Goal: Task Accomplishment & Management: Complete application form

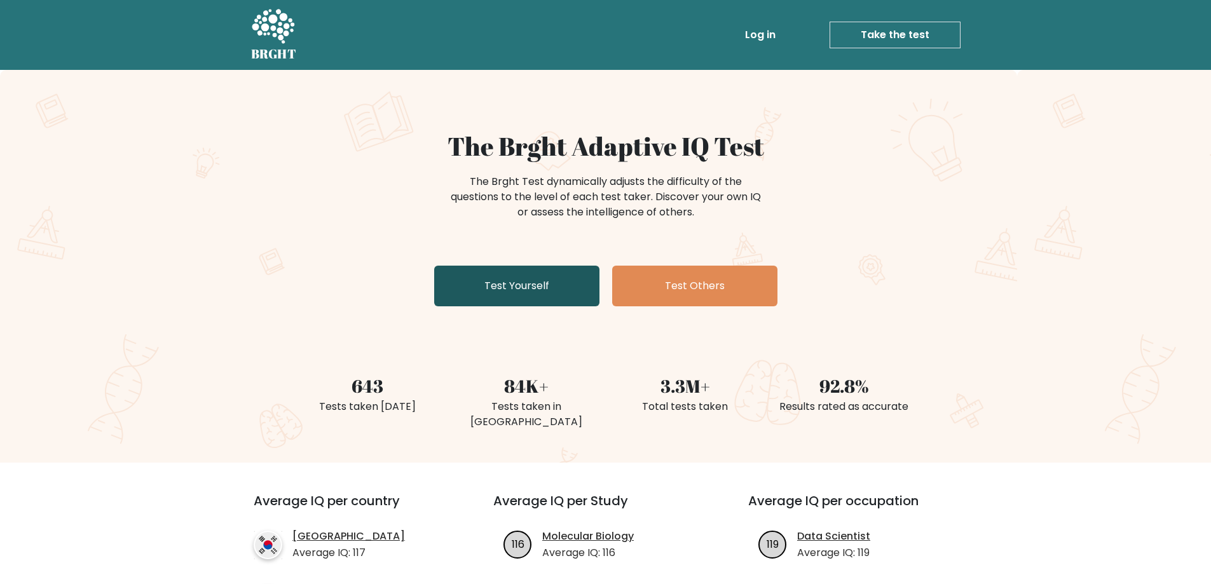
click at [477, 279] on link "Test Yourself" at bounding box center [516, 286] width 165 height 41
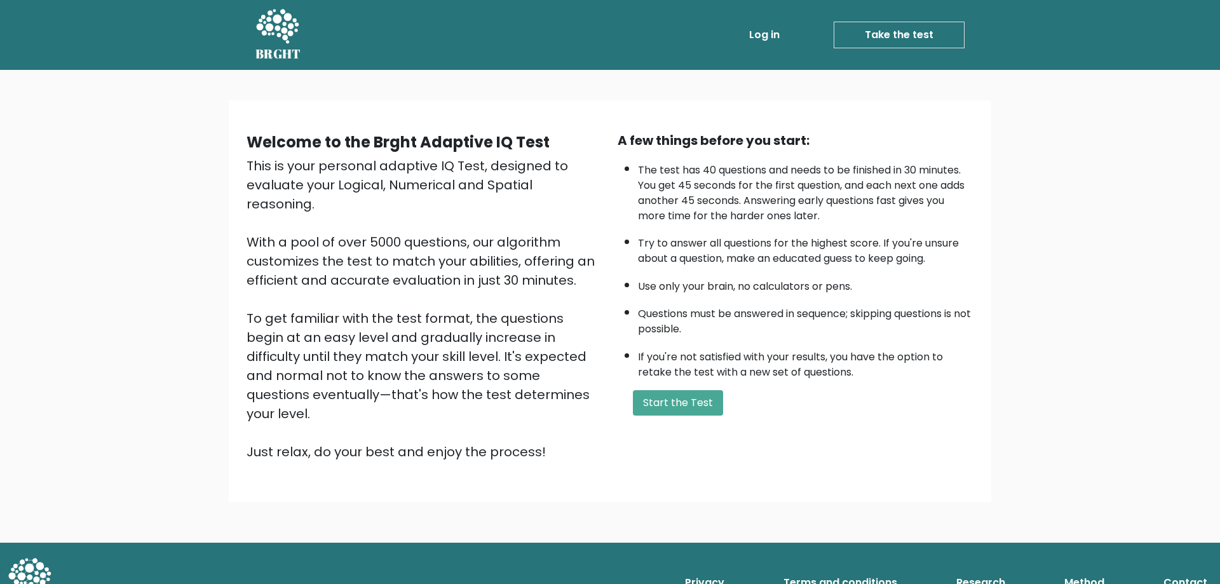
click at [665, 420] on div "A few things before you start: The test has 40 questions and needs to be finish…" at bounding box center [795, 296] width 371 height 331
click at [671, 402] on button "Start the Test" at bounding box center [678, 402] width 90 height 25
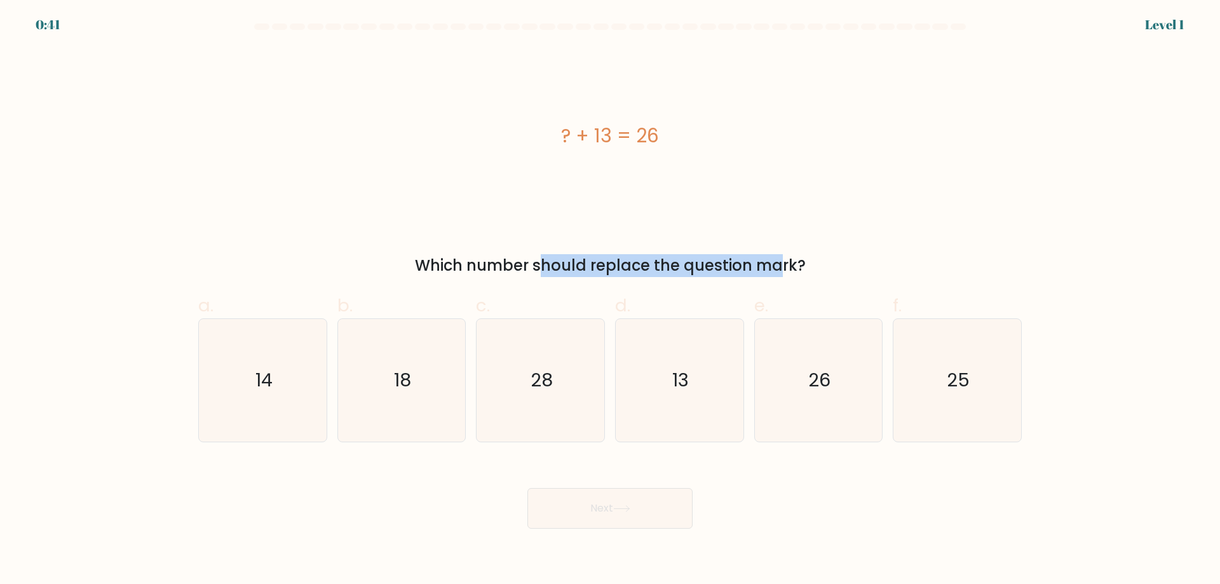
drag, startPoint x: 418, startPoint y: 261, endPoint x: 658, endPoint y: 273, distance: 240.5
click at [658, 273] on div "Which number should replace the question mark?" at bounding box center [610, 265] width 808 height 23
click at [687, 267] on div "Which number should replace the question mark?" at bounding box center [610, 265] width 808 height 23
click at [632, 373] on icon "13" at bounding box center [679, 380] width 123 height 123
click at [611, 301] on input "d. 13" at bounding box center [610, 296] width 1 height 8
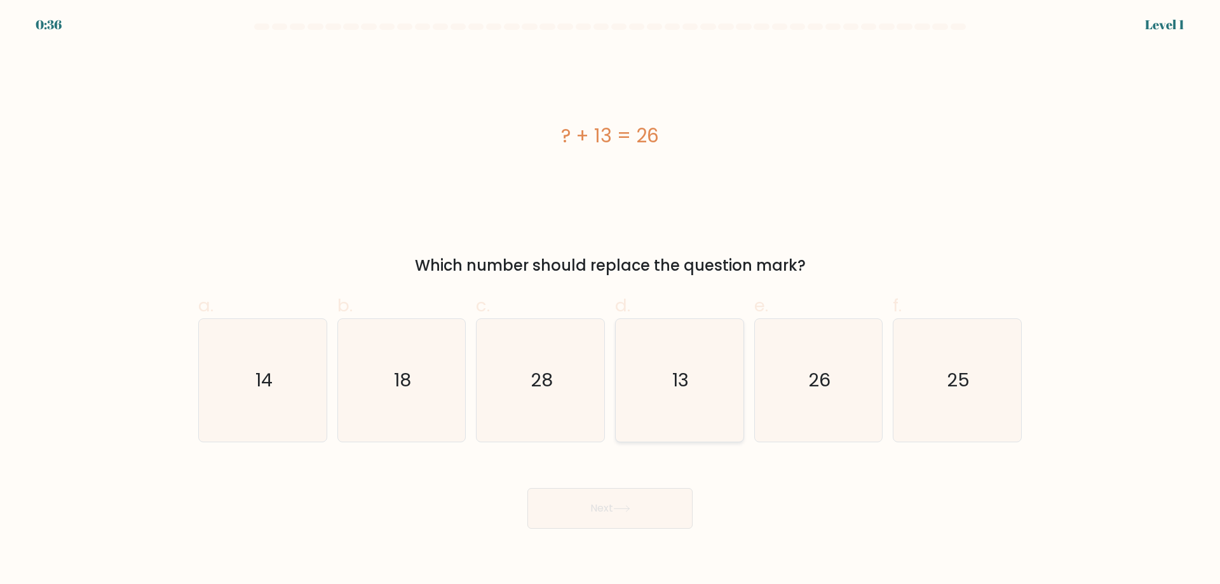
radio input "true"
click at [617, 508] on icon at bounding box center [621, 508] width 17 height 7
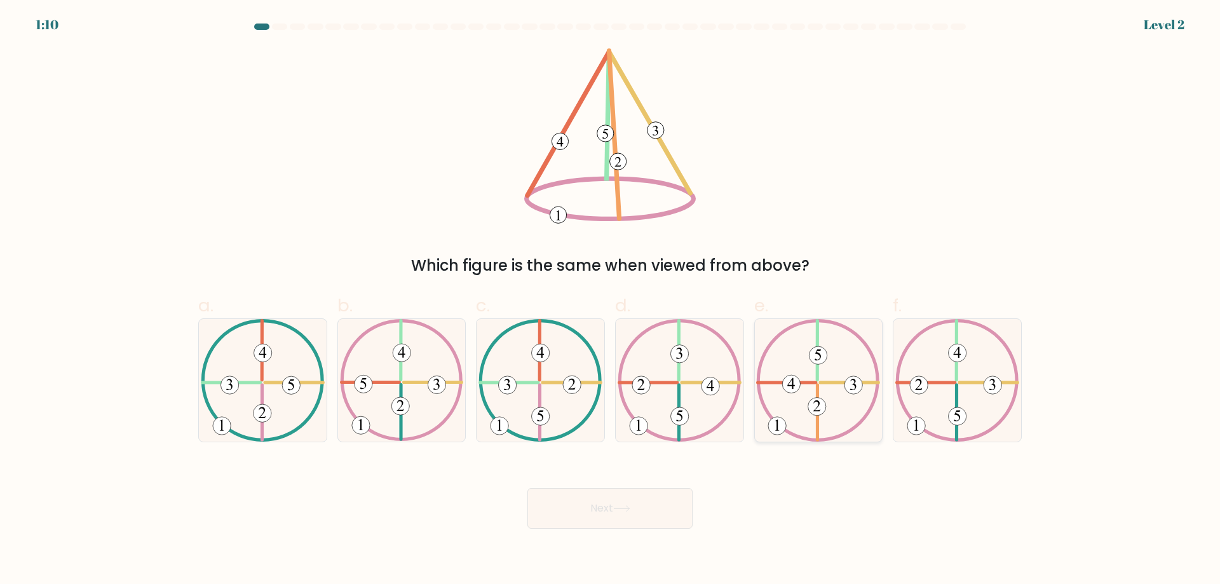
click at [815, 378] on icon at bounding box center [818, 380] width 124 height 123
click at [611, 301] on input "e." at bounding box center [610, 296] width 1 height 8
radio input "true"
click at [612, 512] on button "Next" at bounding box center [610, 508] width 165 height 41
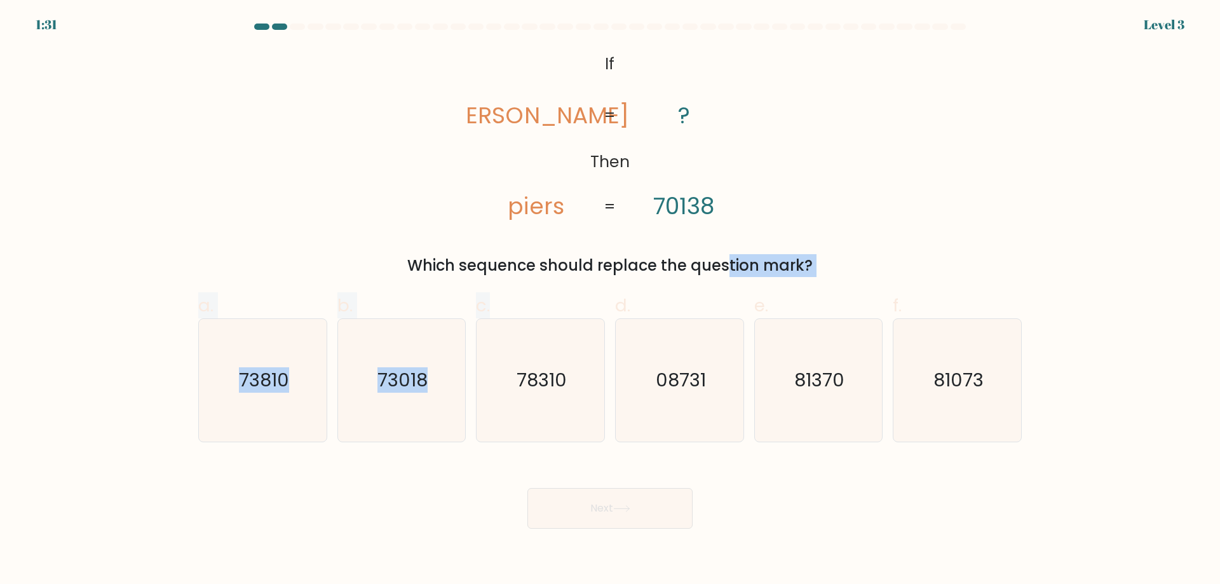
drag, startPoint x: 552, startPoint y: 277, endPoint x: 618, endPoint y: 268, distance: 66.8
click at [618, 268] on form "If ?" at bounding box center [610, 276] width 1220 height 505
click at [621, 265] on div "Which sequence should replace the question mark?" at bounding box center [610, 265] width 808 height 23
drag, startPoint x: 515, startPoint y: 118, endPoint x: 571, endPoint y: 119, distance: 56.6
click at [571, 119] on icon "@import url('https://fonts.googleapis.com/css?family=Abril+Fatface:400,100,100i…" at bounding box center [610, 135] width 285 height 175
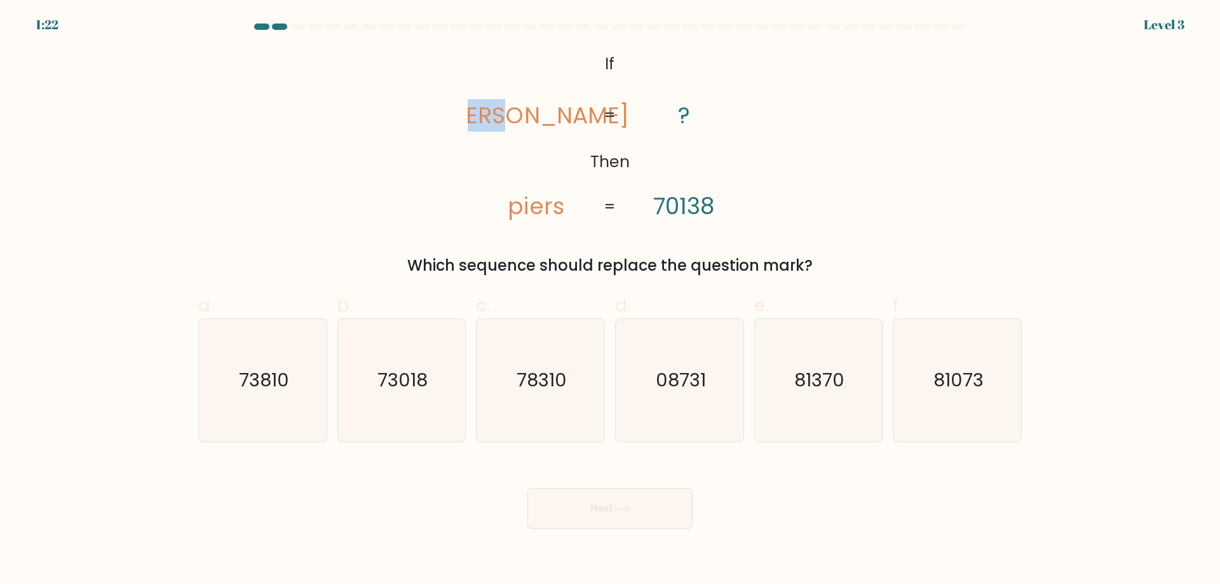
click at [560, 122] on tspan "pries" at bounding box center [537, 115] width 186 height 32
click at [405, 378] on text "73018" at bounding box center [403, 379] width 50 height 25
click at [610, 301] on input "b. 73018" at bounding box center [610, 296] width 1 height 8
radio input "true"
drag, startPoint x: 564, startPoint y: 507, endPoint x: 552, endPoint y: 489, distance: 20.6
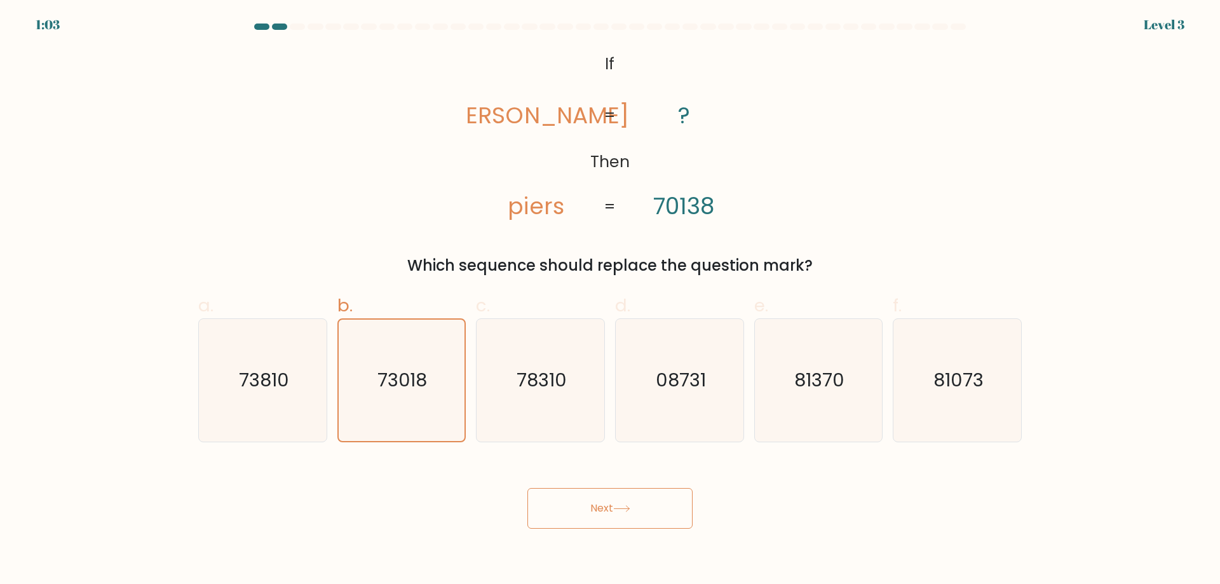
click at [565, 505] on button "Next" at bounding box center [610, 508] width 165 height 41
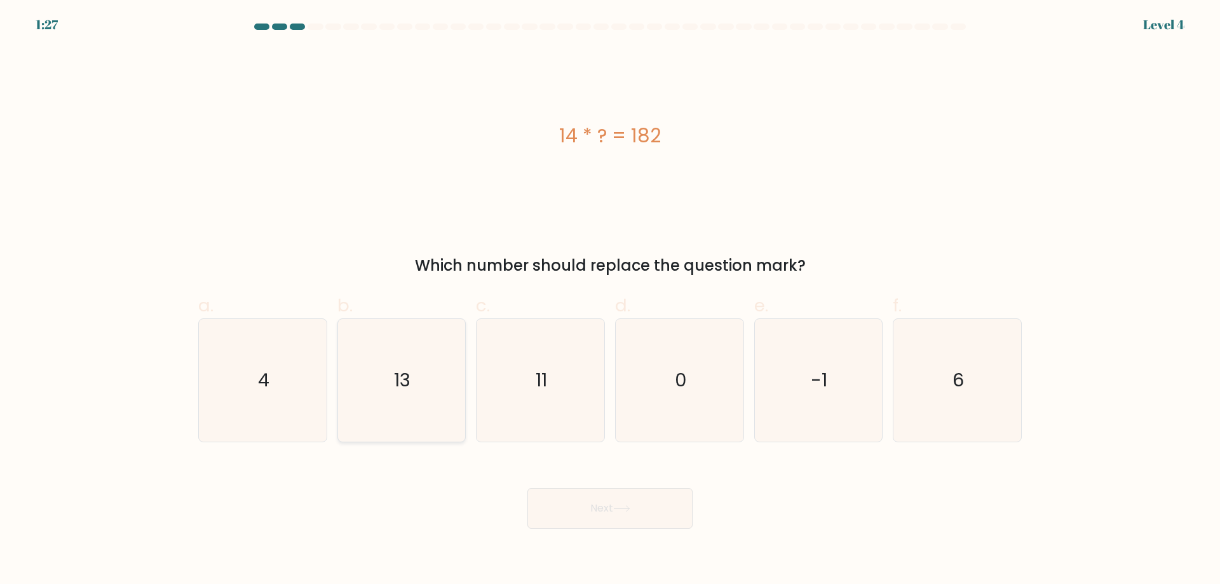
click at [439, 368] on icon "13" at bounding box center [401, 380] width 123 height 123
click at [610, 301] on input "b. 13" at bounding box center [610, 296] width 1 height 8
radio input "true"
click at [601, 510] on button "Next" at bounding box center [610, 508] width 165 height 41
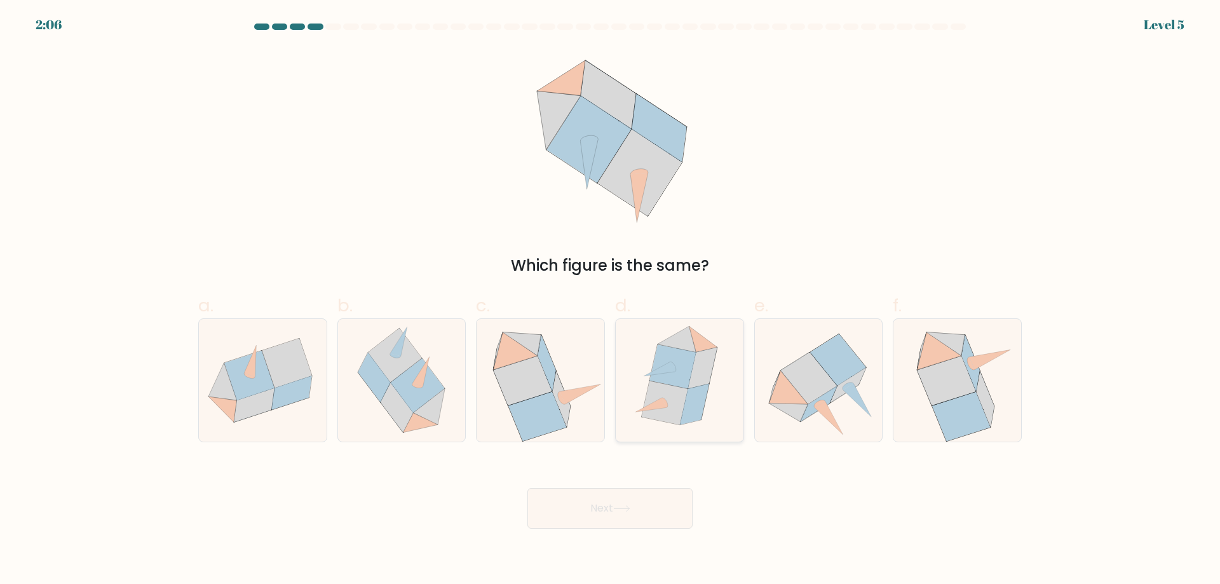
click at [692, 354] on icon at bounding box center [673, 366] width 46 height 44
click at [611, 301] on input "d." at bounding box center [610, 296] width 1 height 8
radio input "true"
click at [619, 504] on button "Next" at bounding box center [610, 508] width 165 height 41
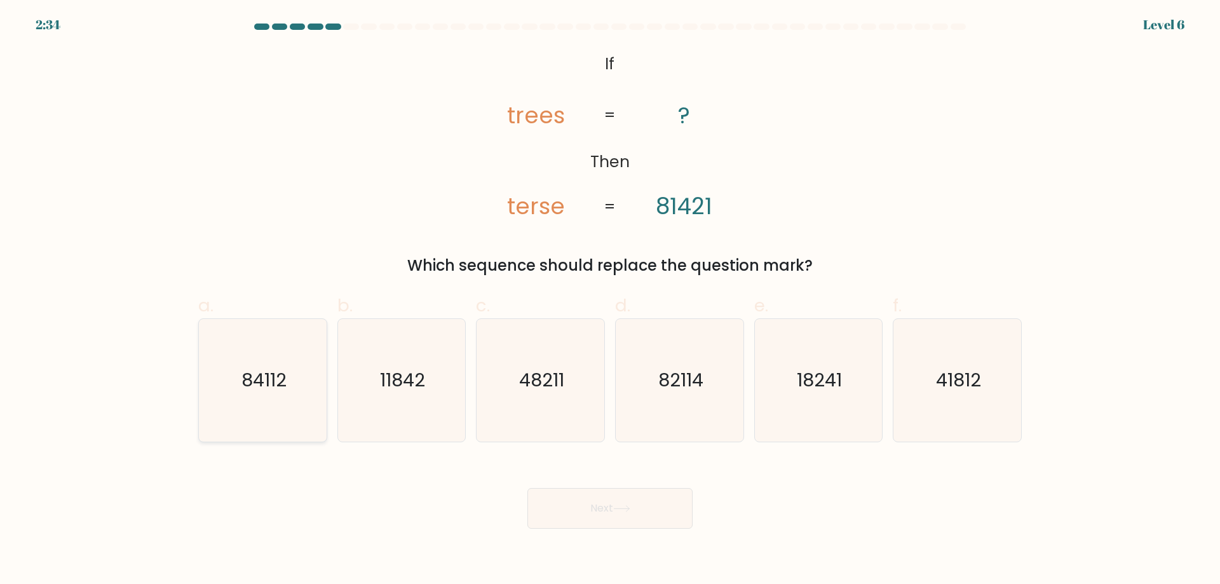
click at [276, 388] on text "84112" at bounding box center [264, 379] width 45 height 25
click at [610, 301] on input "a. 84112" at bounding box center [610, 296] width 1 height 8
radio input "true"
click at [572, 507] on button "Next" at bounding box center [610, 508] width 165 height 41
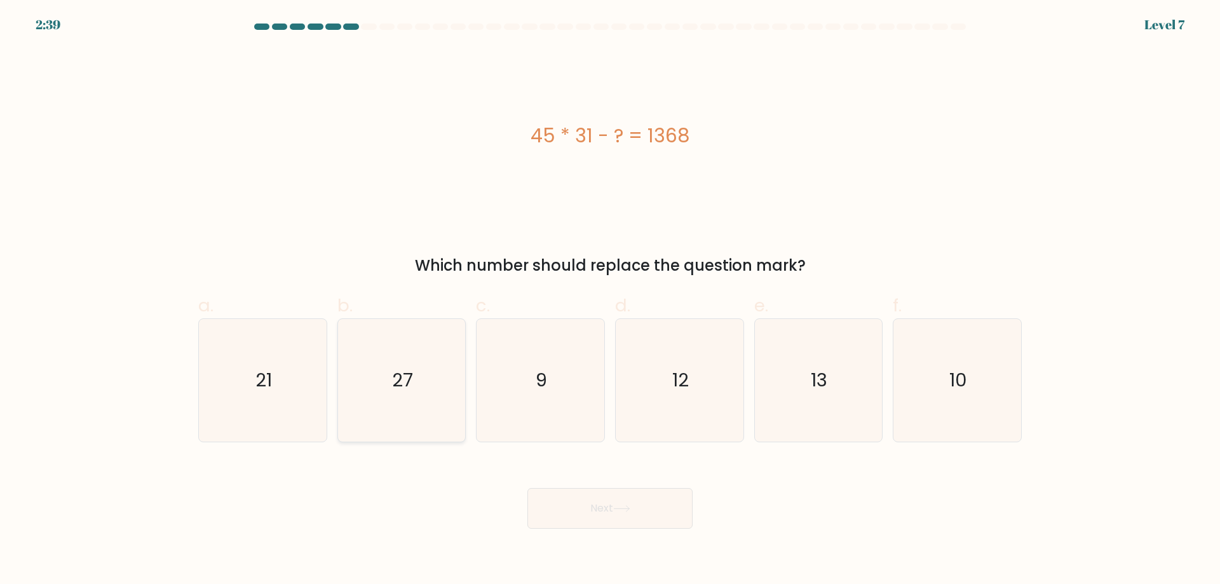
click at [416, 386] on icon "27" at bounding box center [401, 380] width 123 height 123
click at [610, 301] on input "b. 27" at bounding box center [610, 296] width 1 height 8
radio input "true"
click at [641, 509] on button "Next" at bounding box center [610, 508] width 165 height 41
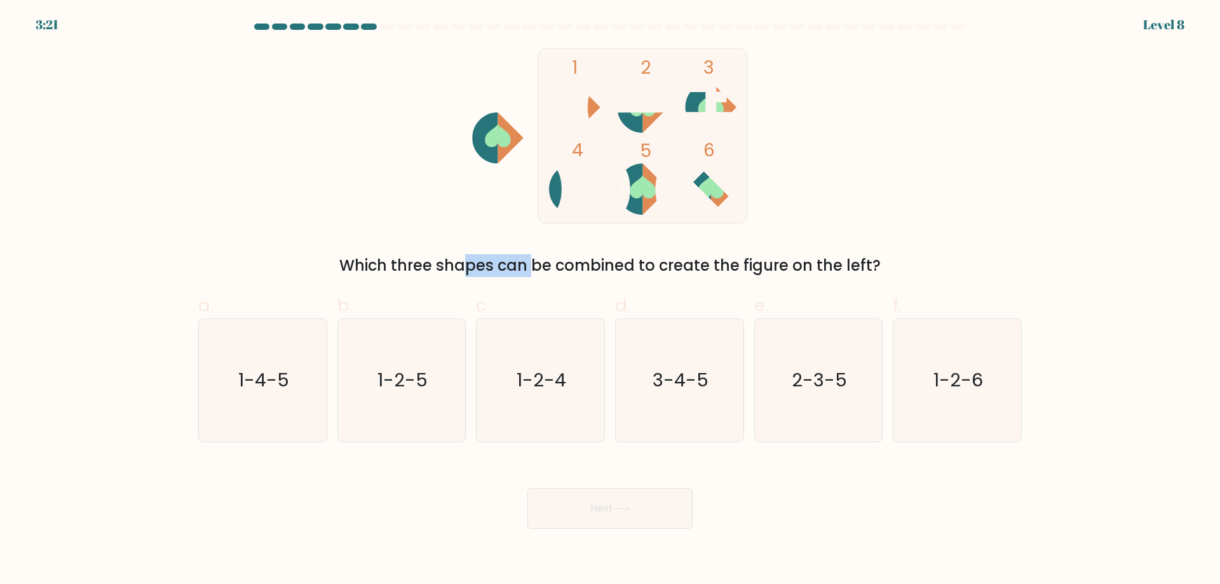
drag, startPoint x: 383, startPoint y: 272, endPoint x: 462, endPoint y: 273, distance: 78.8
click at [436, 273] on div "Which three shapes can be combined to create the figure on the left?" at bounding box center [610, 265] width 808 height 23
click at [545, 272] on div "Which three shapes can be combined to create the figure on the left?" at bounding box center [610, 265] width 808 height 23
click at [247, 355] on icon "1-4-5" at bounding box center [262, 380] width 123 height 123
click at [610, 301] on input "a. 1-4-5" at bounding box center [610, 296] width 1 height 8
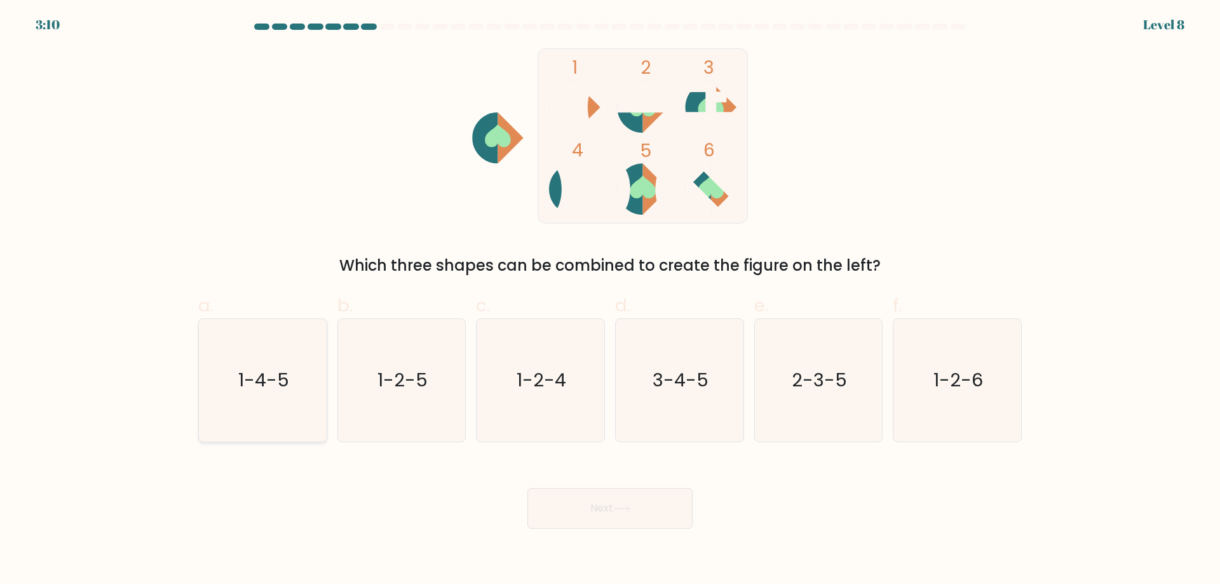
radio input "true"
click at [654, 515] on button "Next" at bounding box center [610, 508] width 165 height 41
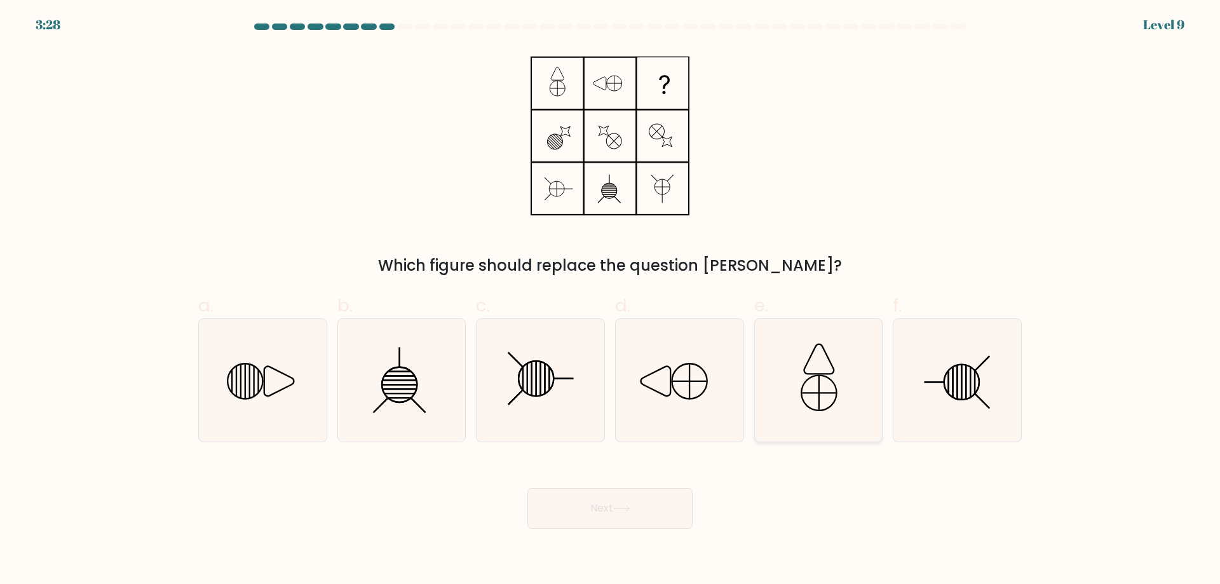
click at [834, 368] on icon at bounding box center [820, 359] width 30 height 30
click at [611, 301] on input "e." at bounding box center [610, 296] width 1 height 8
radio input "true"
click at [310, 336] on icon at bounding box center [262, 380] width 123 height 123
click at [610, 301] on input "a." at bounding box center [610, 296] width 1 height 8
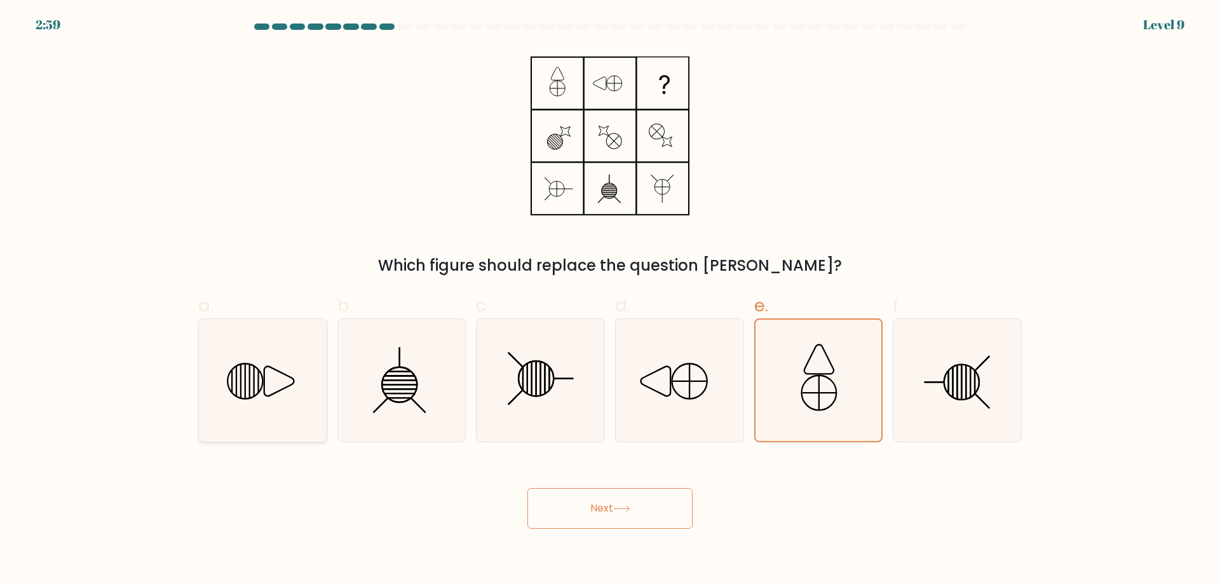
radio input "true"
click at [623, 507] on icon at bounding box center [621, 508] width 17 height 7
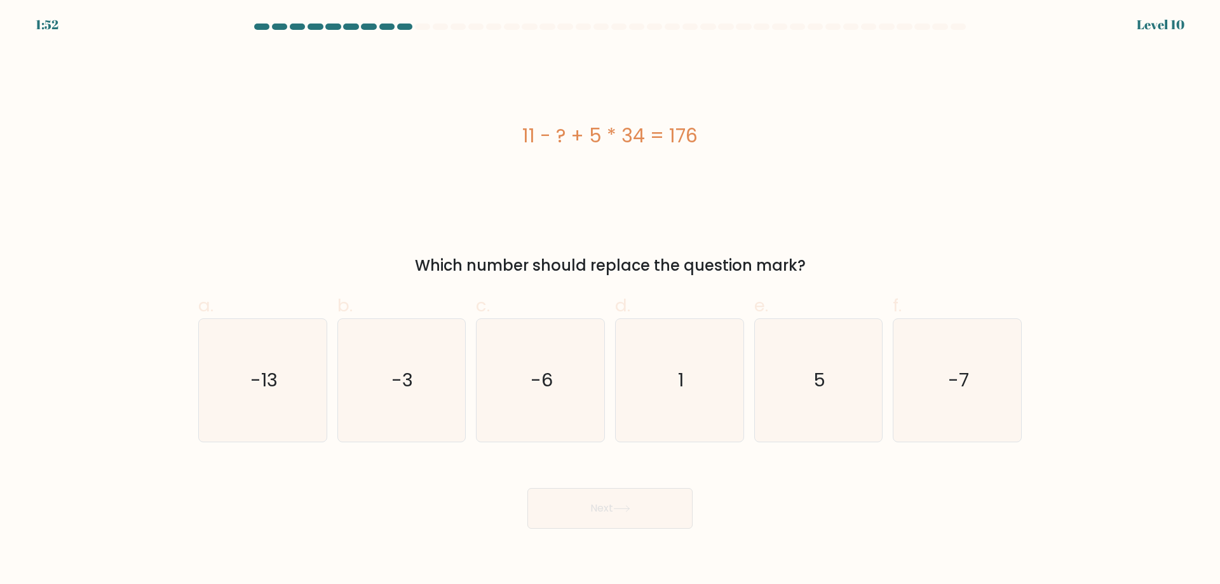
drag, startPoint x: 593, startPoint y: 138, endPoint x: 649, endPoint y: 139, distance: 55.9
click at [649, 139] on div "11 - ? + 5 * 34 = 176" at bounding box center [610, 135] width 824 height 29
click at [643, 139] on div "11 - ? + 5 * 34 = 176" at bounding box center [610, 135] width 824 height 29
drag, startPoint x: 851, startPoint y: 392, endPoint x: 712, endPoint y: 428, distance: 144.0
click at [850, 391] on icon "5" at bounding box center [818, 380] width 123 height 123
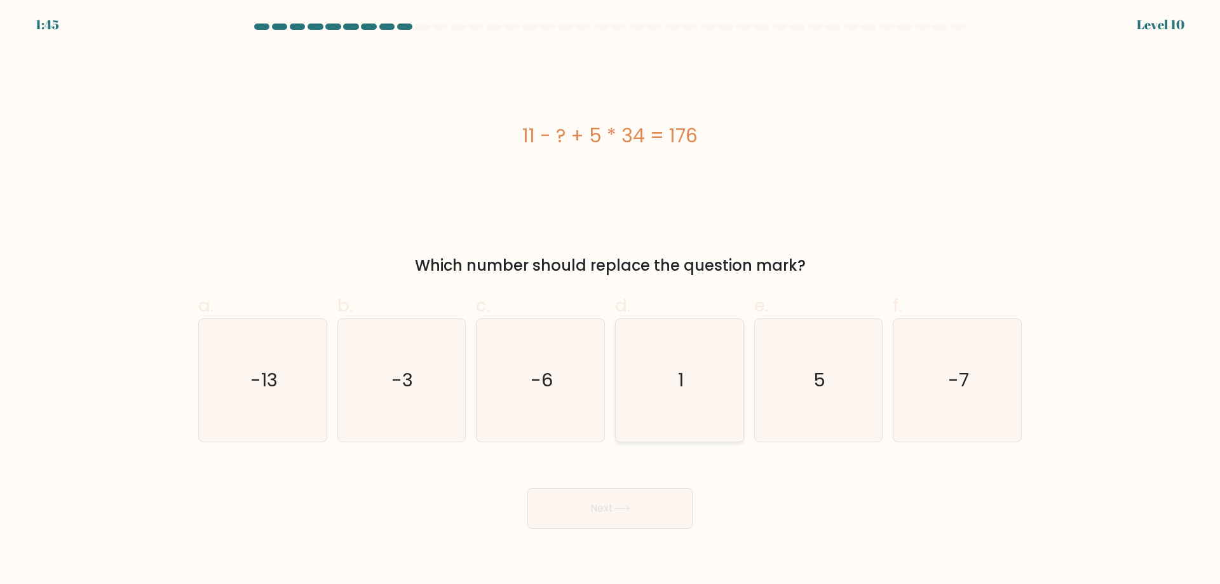
click at [611, 301] on input "e. 5" at bounding box center [610, 296] width 1 height 8
radio input "true"
click at [628, 505] on button "Next" at bounding box center [610, 508] width 165 height 41
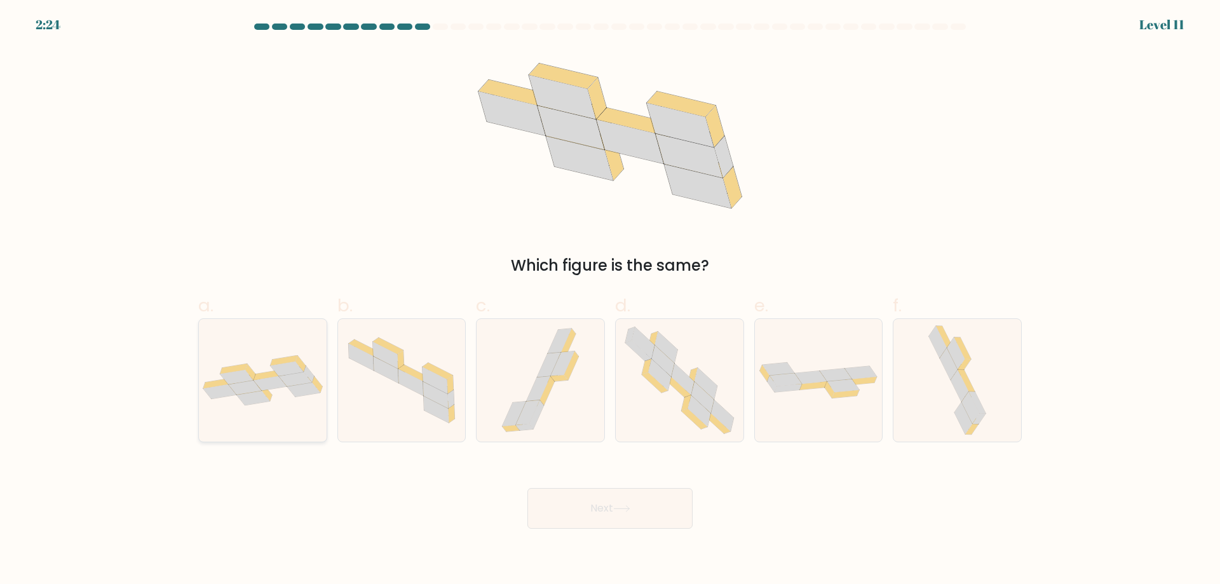
click at [289, 384] on icon at bounding box center [295, 379] width 33 height 15
click at [610, 301] on input "a." at bounding box center [610, 296] width 1 height 8
radio input "true"
click at [624, 510] on icon at bounding box center [621, 508] width 17 height 7
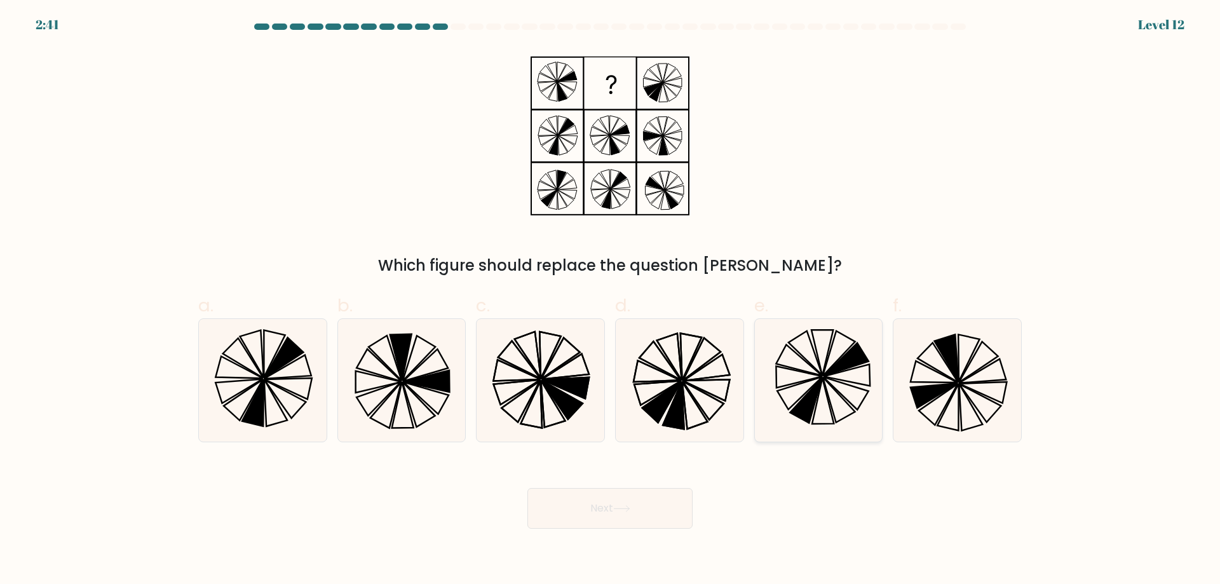
click at [837, 364] on icon at bounding box center [846, 359] width 45 height 33
click at [611, 301] on input "e." at bounding box center [610, 296] width 1 height 8
radio input "true"
click at [623, 506] on icon at bounding box center [621, 508] width 17 height 7
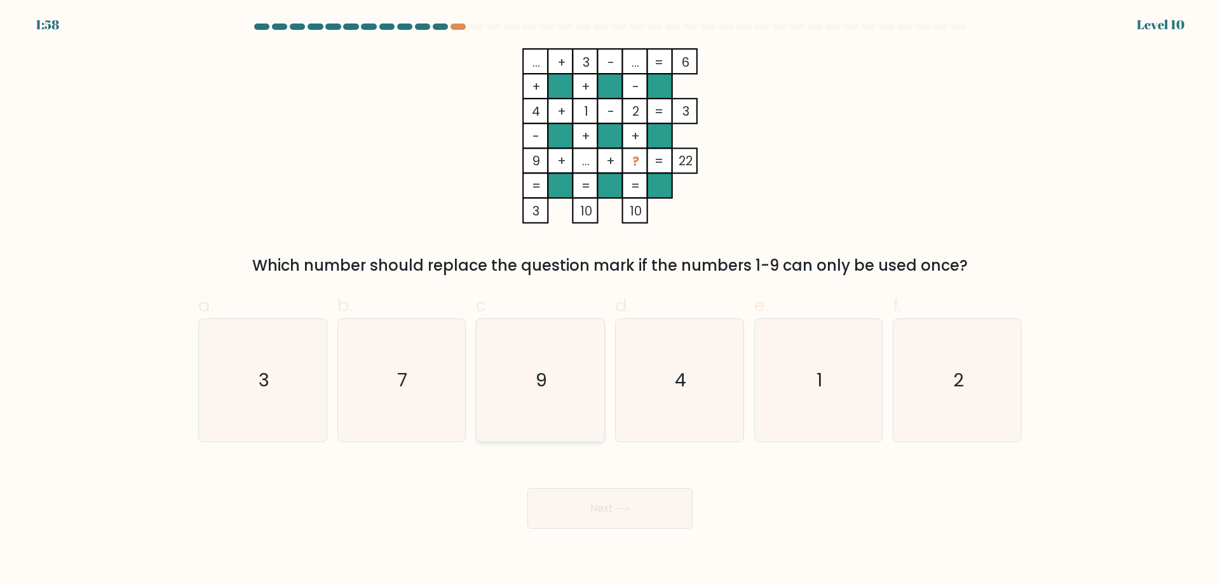
click at [577, 373] on icon "9" at bounding box center [540, 380] width 123 height 123
click at [610, 301] on input "c. 9" at bounding box center [610, 296] width 1 height 8
radio input "true"
click at [613, 511] on button "Next" at bounding box center [610, 508] width 165 height 41
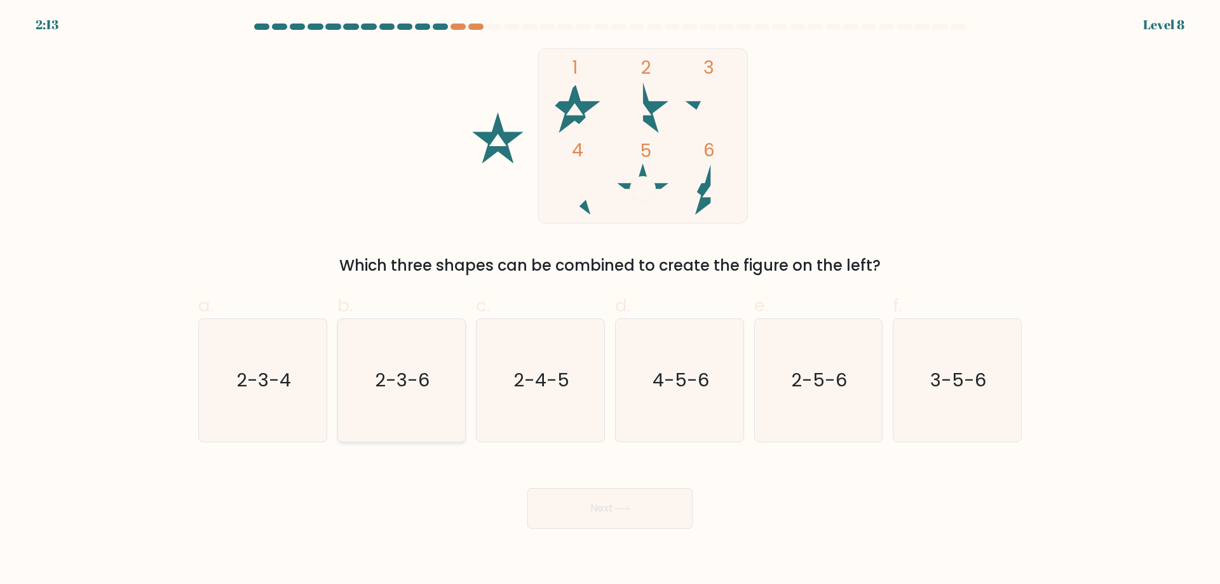
click at [404, 386] on text "2-3-6" at bounding box center [403, 379] width 55 height 25
click at [610, 301] on input "b. 2-3-6" at bounding box center [610, 296] width 1 height 8
radio input "true"
click at [622, 501] on button "Next" at bounding box center [610, 508] width 165 height 41
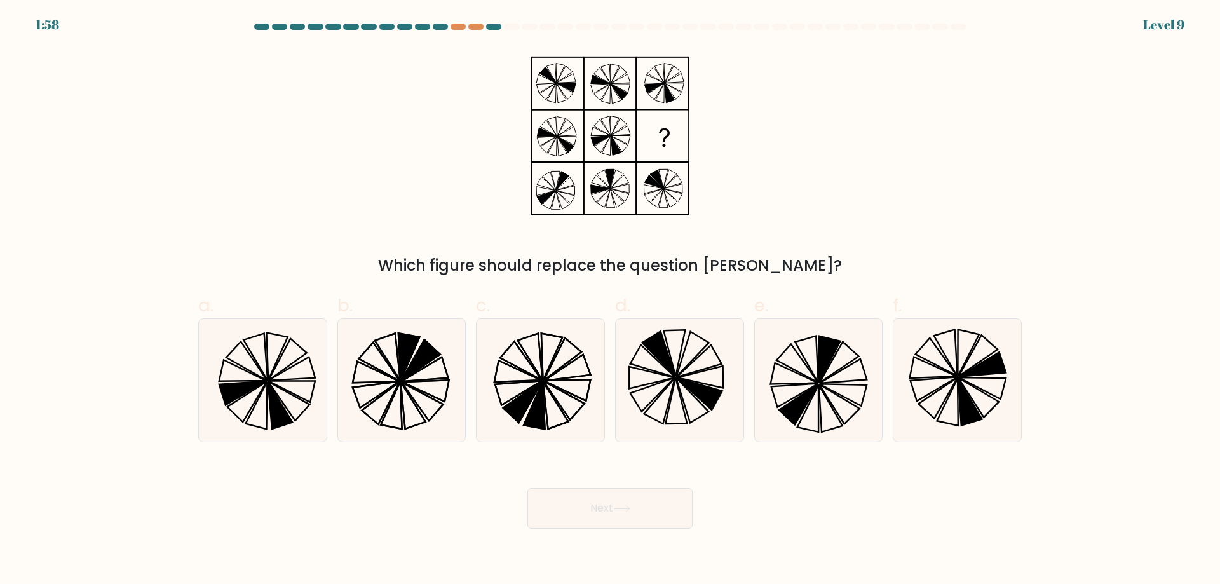
drag, startPoint x: 589, startPoint y: 93, endPoint x: 613, endPoint y: 90, distance: 24.4
click at [613, 90] on icon at bounding box center [610, 135] width 159 height 175
click at [726, 353] on icon at bounding box center [679, 380] width 123 height 123
click at [611, 301] on input "d." at bounding box center [610, 296] width 1 height 8
radio input "true"
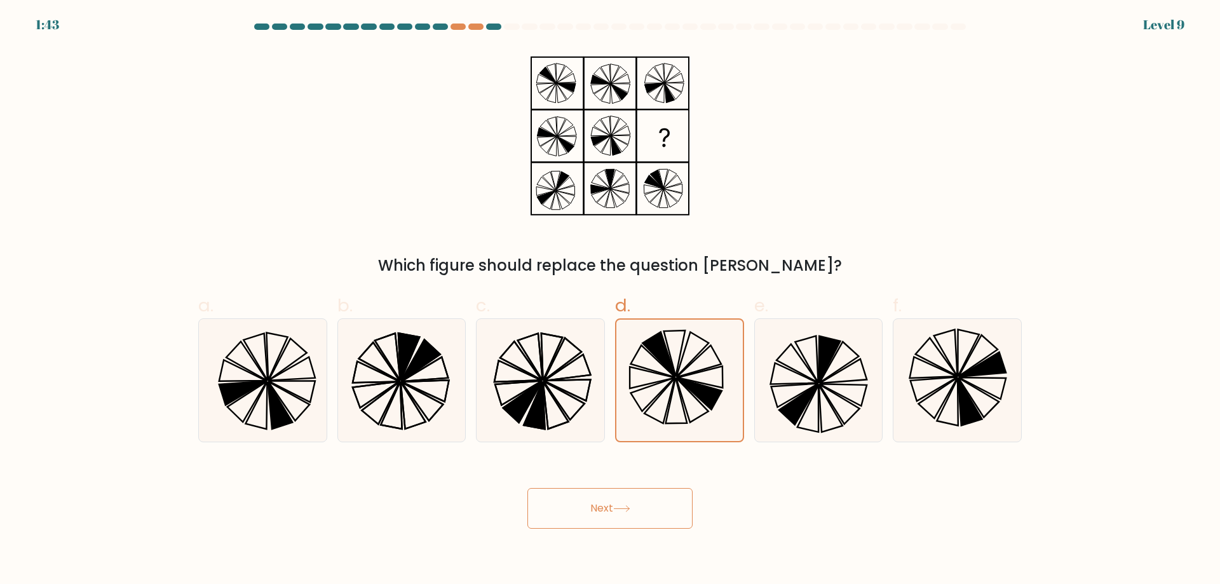
click at [631, 488] on div "Next" at bounding box center [610, 493] width 839 height 71
click at [651, 500] on button "Next" at bounding box center [610, 508] width 165 height 41
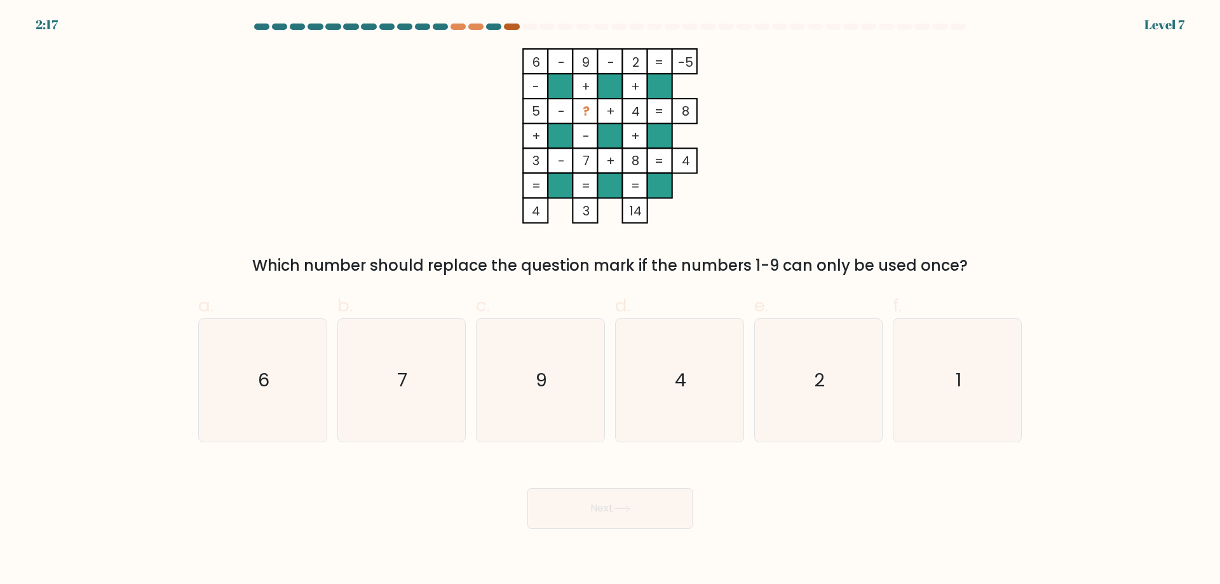
click at [510, 27] on div at bounding box center [511, 27] width 15 height 6
click at [514, 28] on div at bounding box center [511, 27] width 15 height 6
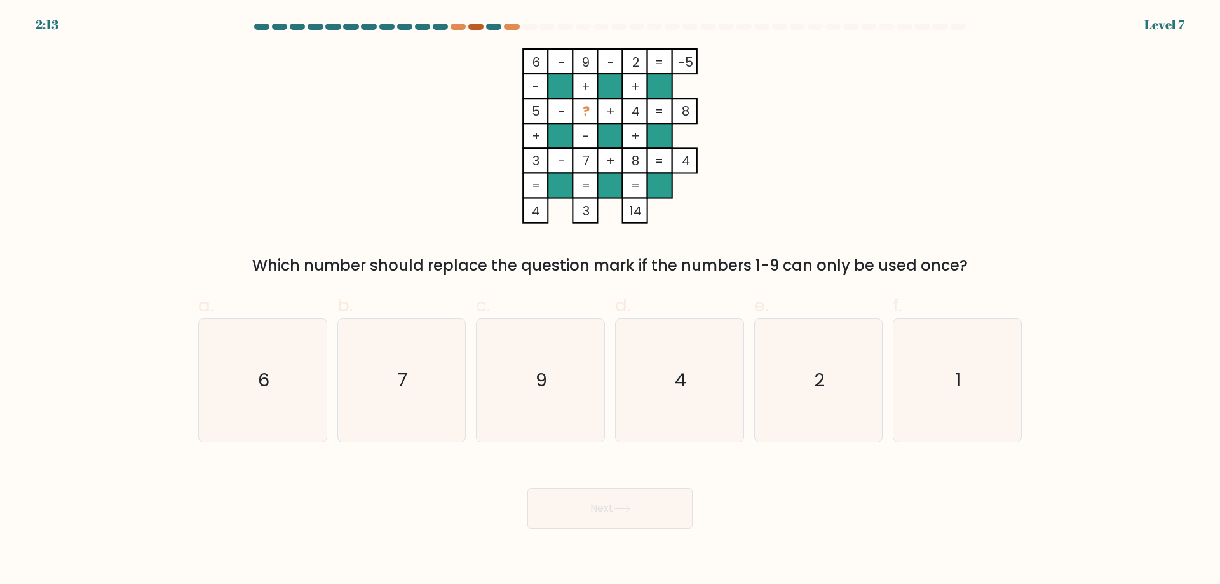
click at [475, 28] on div at bounding box center [475, 27] width 15 height 6
click at [458, 27] on div at bounding box center [458, 27] width 15 height 6
click at [472, 24] on div at bounding box center [475, 27] width 15 height 6
click at [468, 25] on at bounding box center [610, 27] width 714 height 6
click at [460, 26] on div at bounding box center [458, 27] width 15 height 6
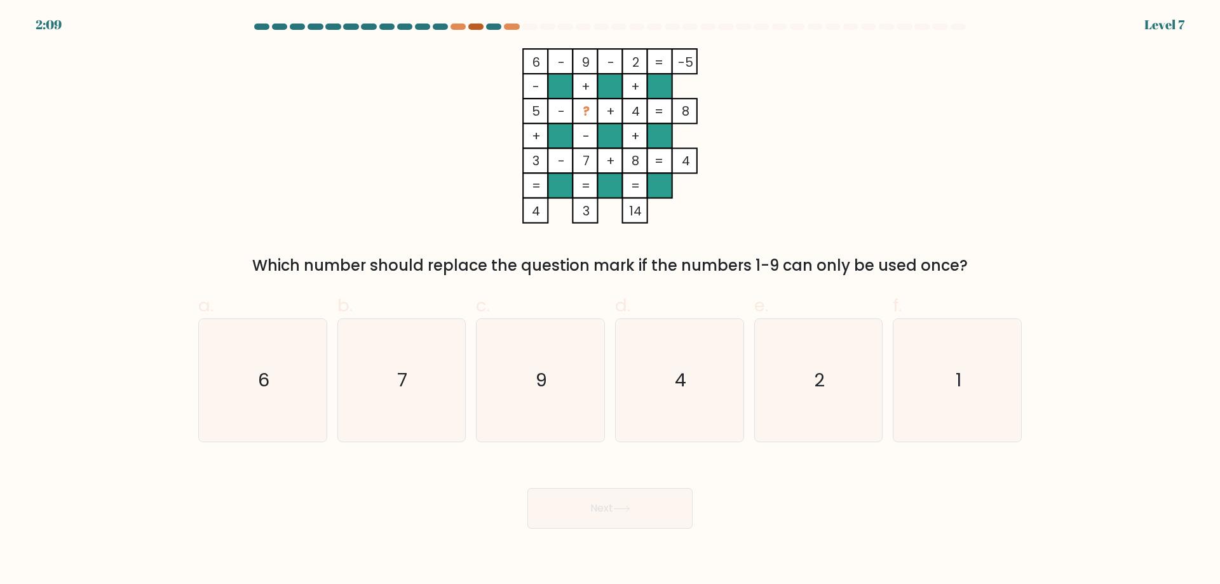
click at [477, 29] on div at bounding box center [475, 27] width 15 height 6
click at [468, 29] on at bounding box center [610, 27] width 714 height 6
click at [936, 393] on icon "1" at bounding box center [957, 380] width 123 height 123
click at [611, 301] on input "f. 1" at bounding box center [610, 296] width 1 height 8
radio input "true"
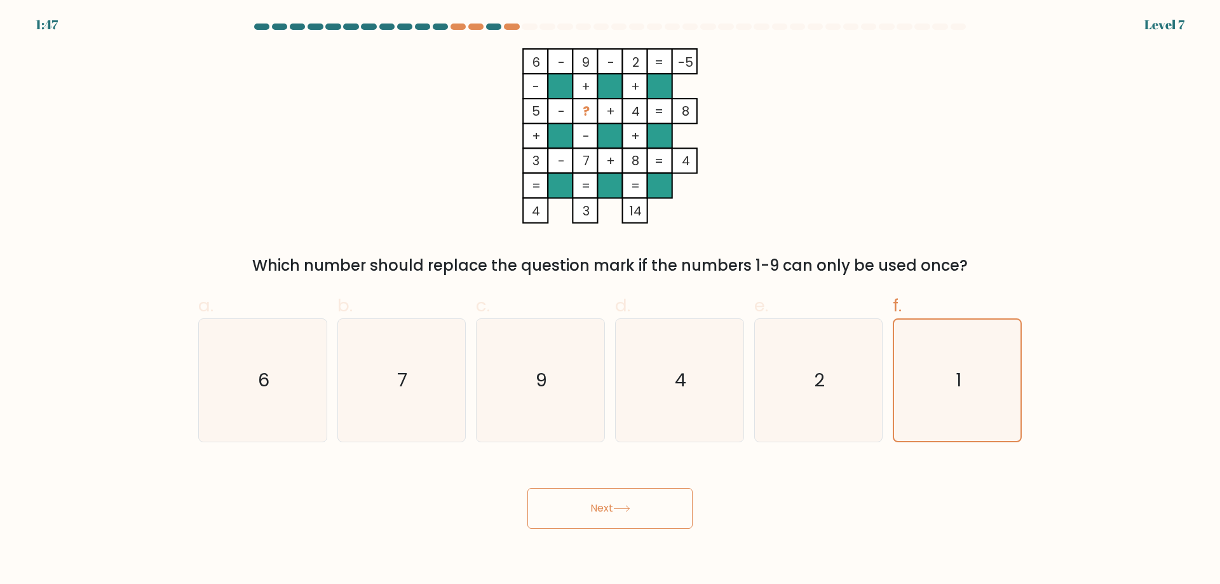
click at [648, 543] on body "1:47 Level 7" at bounding box center [610, 292] width 1220 height 584
click at [642, 507] on button "Next" at bounding box center [610, 508] width 165 height 41
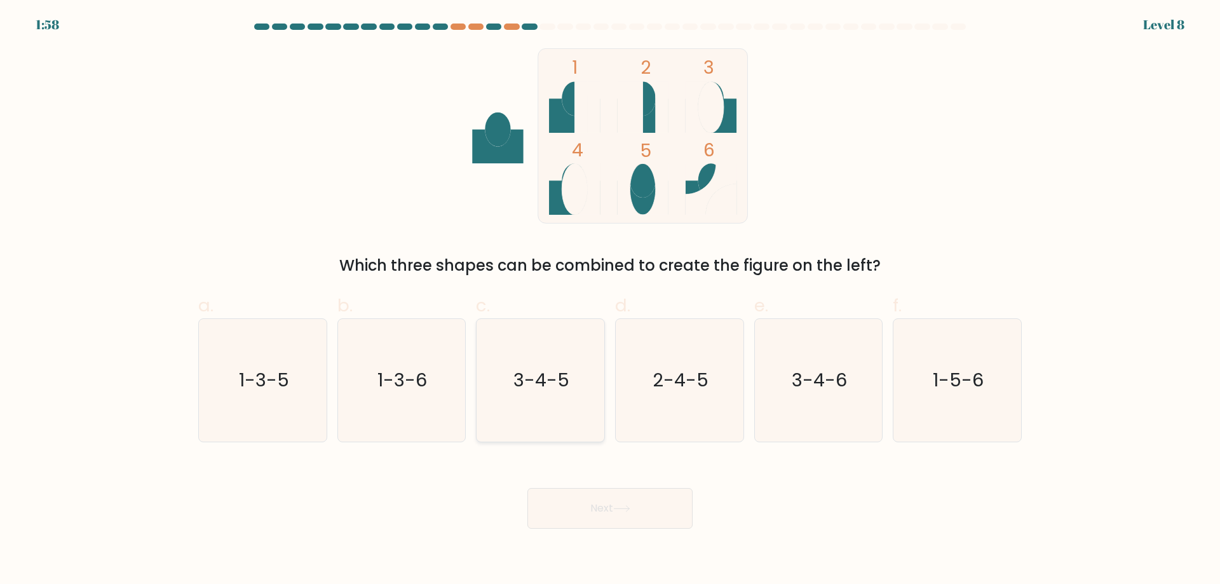
click at [548, 387] on text "3-4-5" at bounding box center [542, 379] width 56 height 25
click at [610, 301] on input "c. 3-4-5" at bounding box center [610, 296] width 1 height 8
radio input "true"
click at [630, 516] on button "Next" at bounding box center [610, 508] width 165 height 41
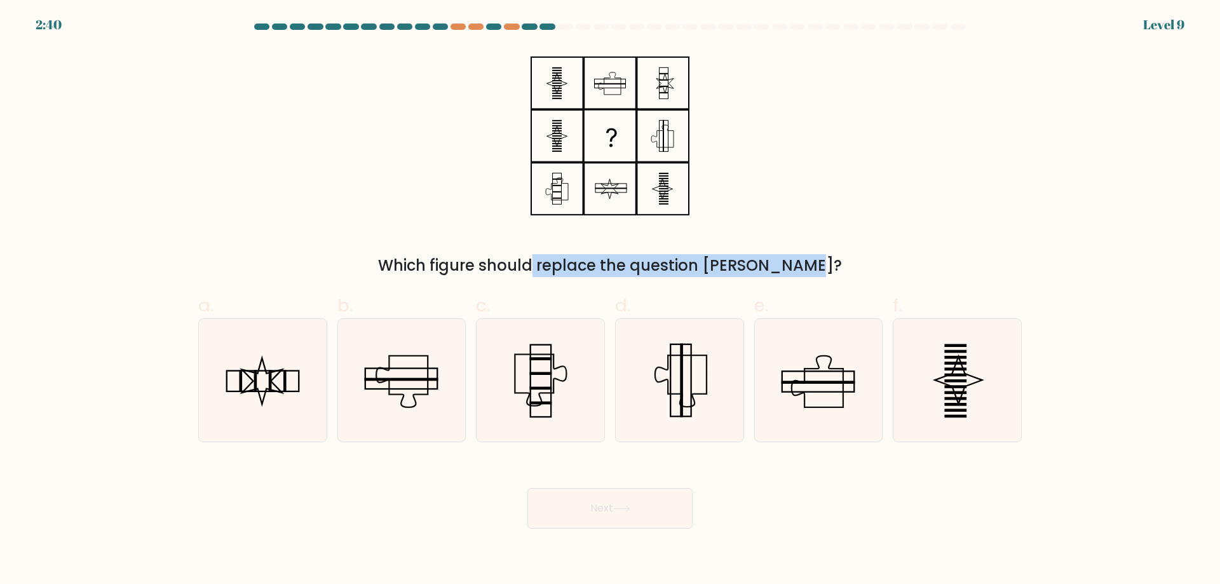
drag, startPoint x: 516, startPoint y: 267, endPoint x: 732, endPoint y: 272, distance: 216.2
click at [729, 272] on div "Which figure should replace the question mark?" at bounding box center [610, 265] width 808 height 23
click at [733, 272] on div "Which figure should replace the question mark?" at bounding box center [610, 265] width 808 height 23
click at [695, 365] on icon at bounding box center [679, 380] width 123 height 123
click at [611, 301] on input "d." at bounding box center [610, 296] width 1 height 8
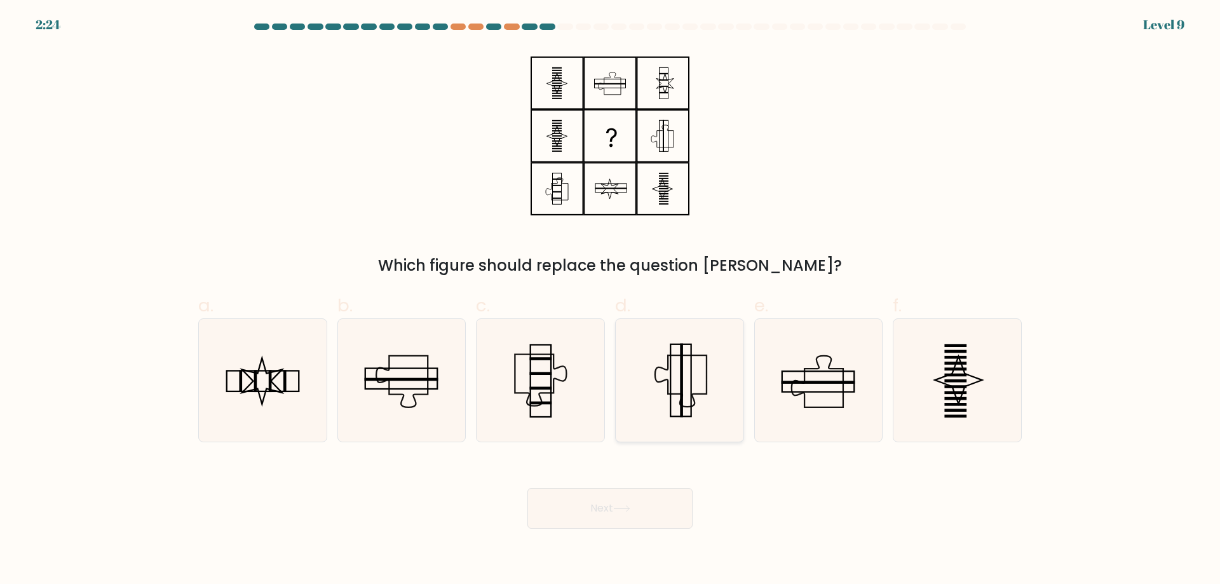
radio input "true"
click at [590, 496] on button "Next" at bounding box center [610, 508] width 165 height 41
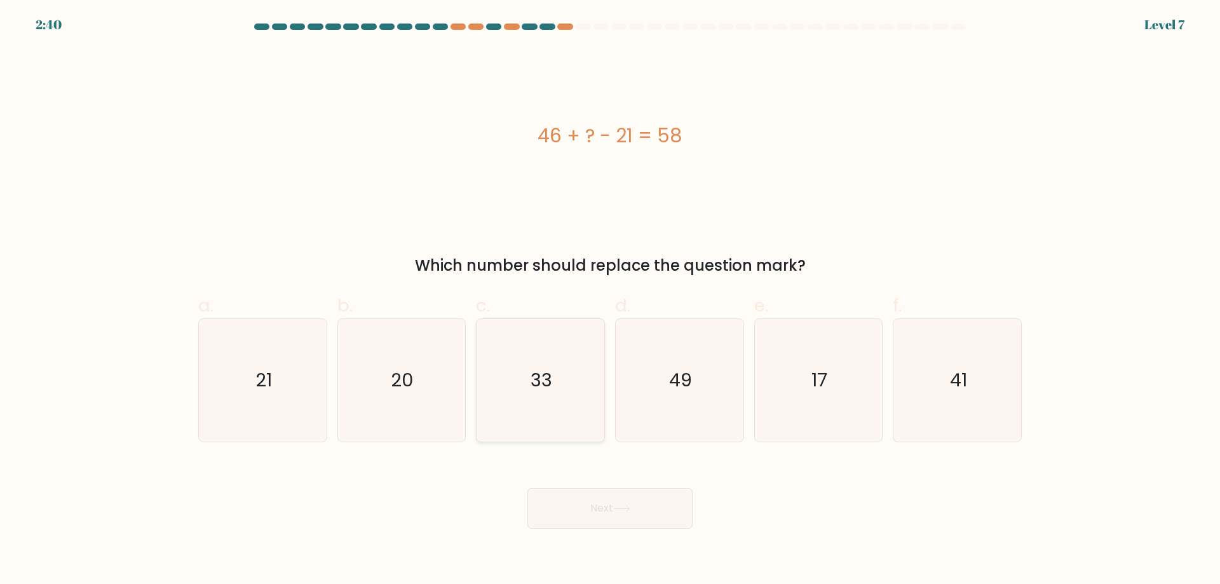
click at [546, 372] on text "33" at bounding box center [542, 379] width 22 height 25
click at [610, 301] on input "c. 33" at bounding box center [610, 296] width 1 height 8
radio input "true"
click at [617, 511] on icon at bounding box center [621, 508] width 17 height 7
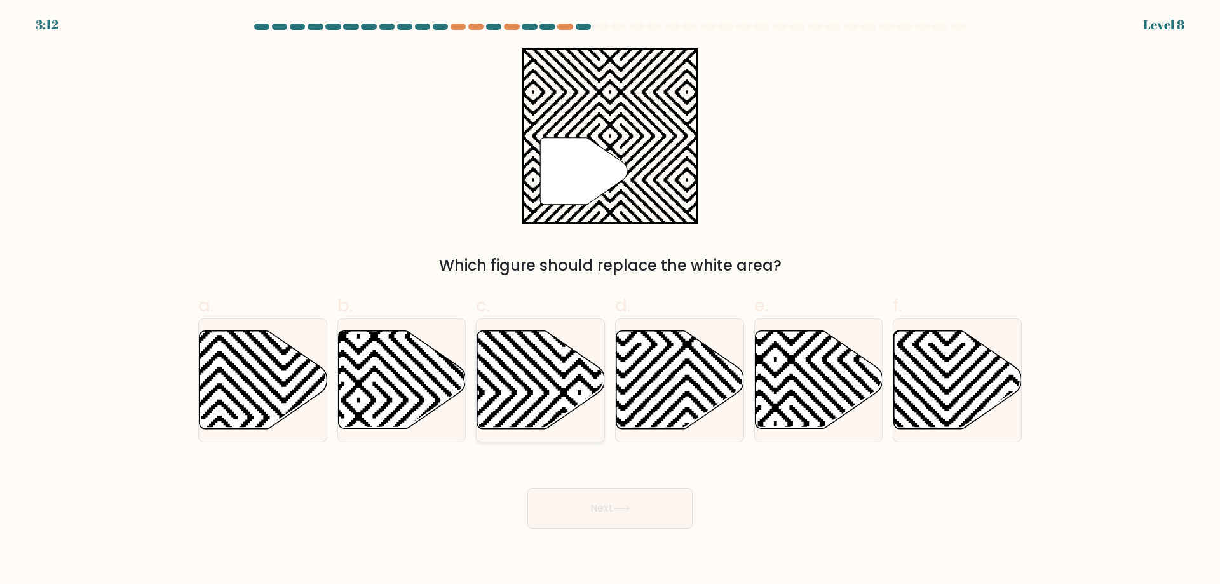
drag, startPoint x: 592, startPoint y: 332, endPoint x: 598, endPoint y: 343, distance: 12.5
click at [591, 331] on icon at bounding box center [579, 328] width 257 height 257
click at [610, 301] on input "c." at bounding box center [610, 296] width 1 height 8
radio input "true"
click at [626, 495] on button "Next" at bounding box center [610, 508] width 165 height 41
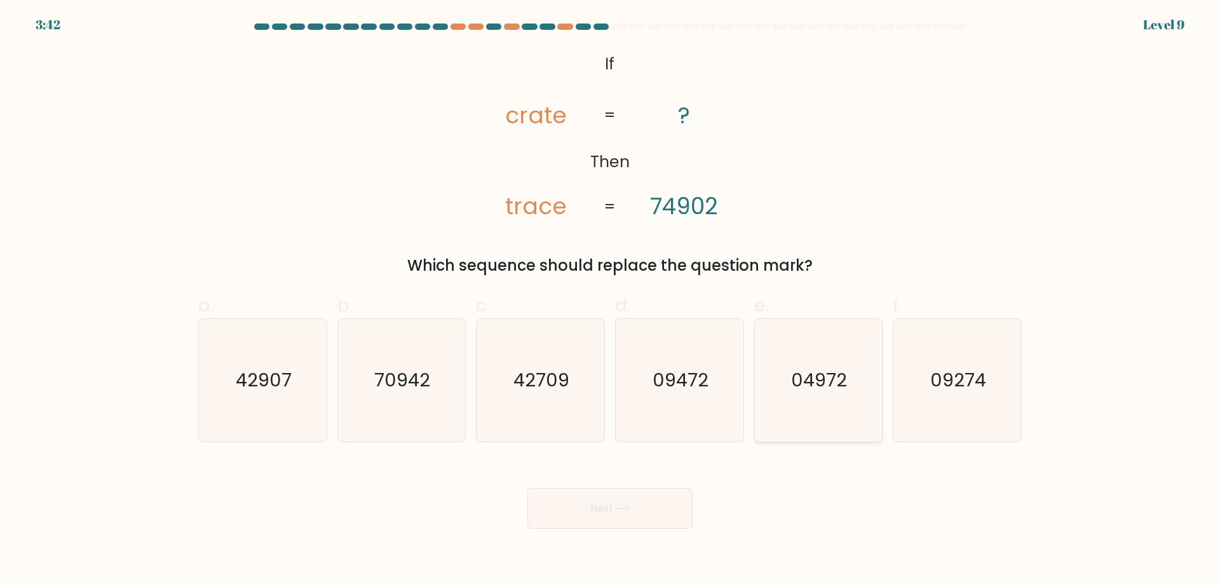
click at [880, 400] on div "04972" at bounding box center [818, 380] width 129 height 124
click at [611, 301] on input "e. 04972" at bounding box center [610, 296] width 1 height 8
radio input "true"
click at [636, 505] on button "Next" at bounding box center [610, 508] width 165 height 41
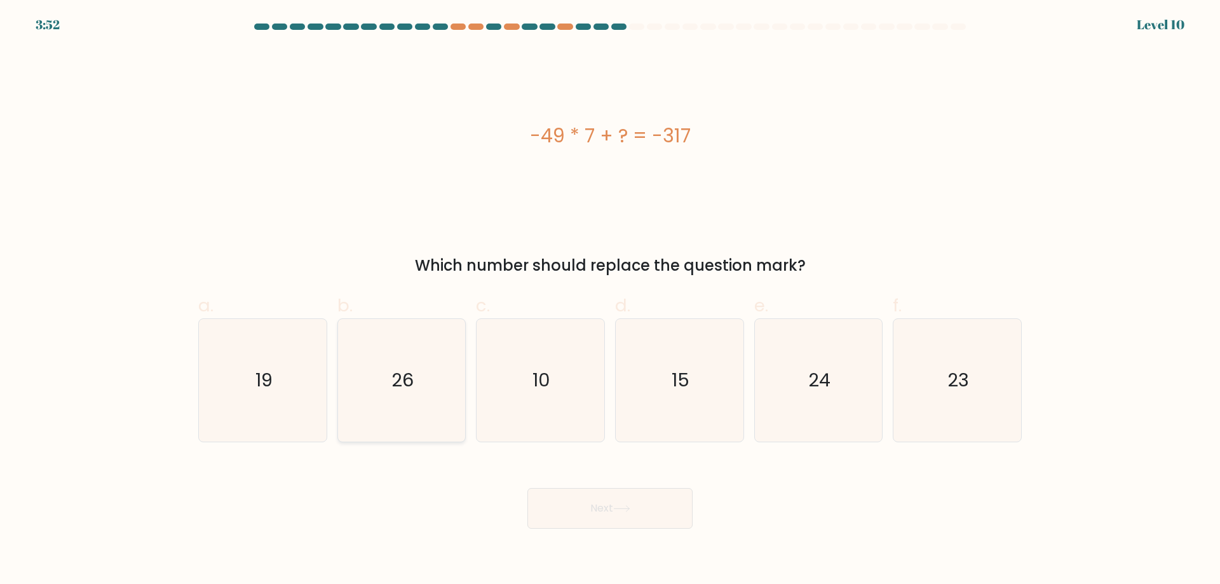
click at [381, 369] on icon "26" at bounding box center [401, 380] width 123 height 123
click at [610, 301] on input "b. 26" at bounding box center [610, 296] width 1 height 8
radio input "true"
click at [651, 512] on button "Next" at bounding box center [610, 508] width 165 height 41
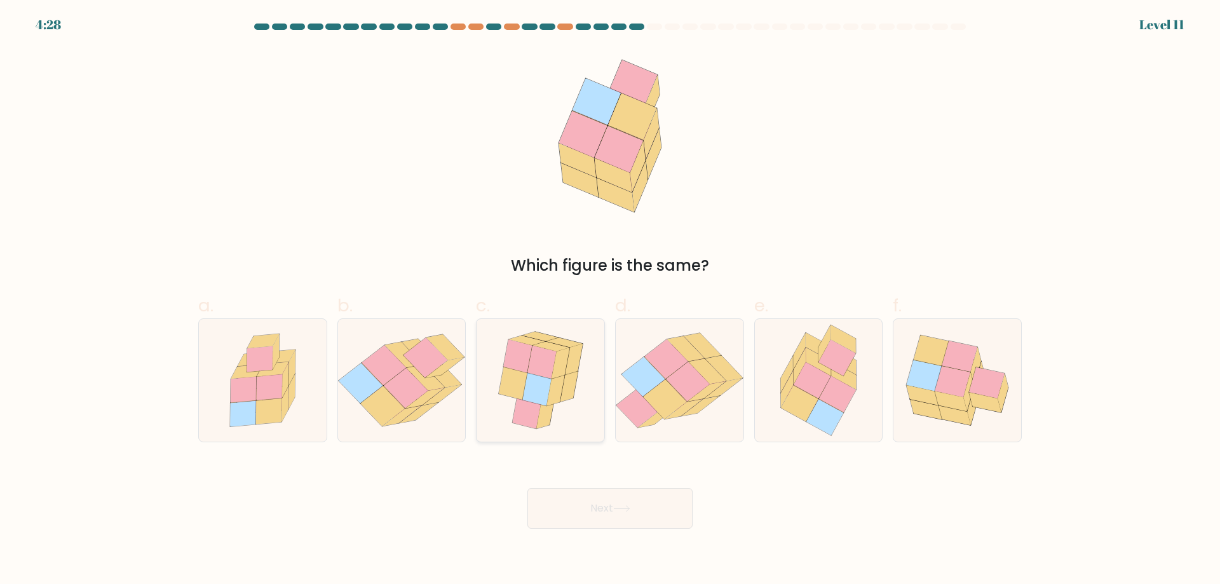
click at [554, 393] on icon at bounding box center [556, 390] width 18 height 31
click at [610, 301] on input "c." at bounding box center [610, 296] width 1 height 8
radio input "true"
click at [625, 523] on button "Next" at bounding box center [610, 508] width 165 height 41
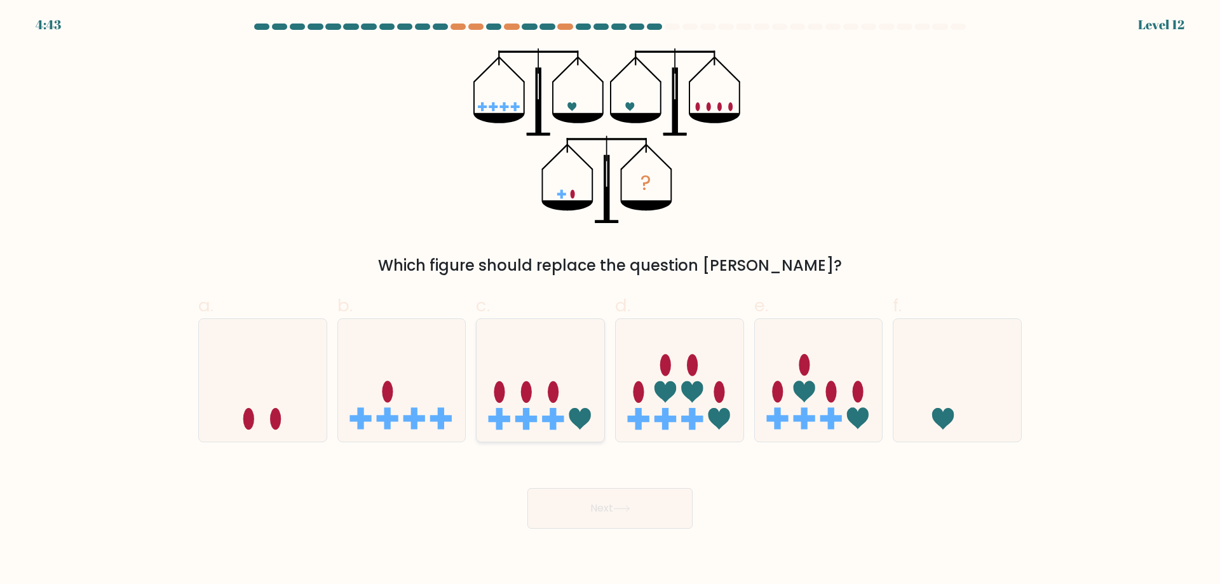
click at [540, 401] on icon at bounding box center [541, 380] width 128 height 106
click at [610, 301] on input "c." at bounding box center [610, 296] width 1 height 8
radio input "true"
click at [601, 508] on button "Next" at bounding box center [610, 508] width 165 height 41
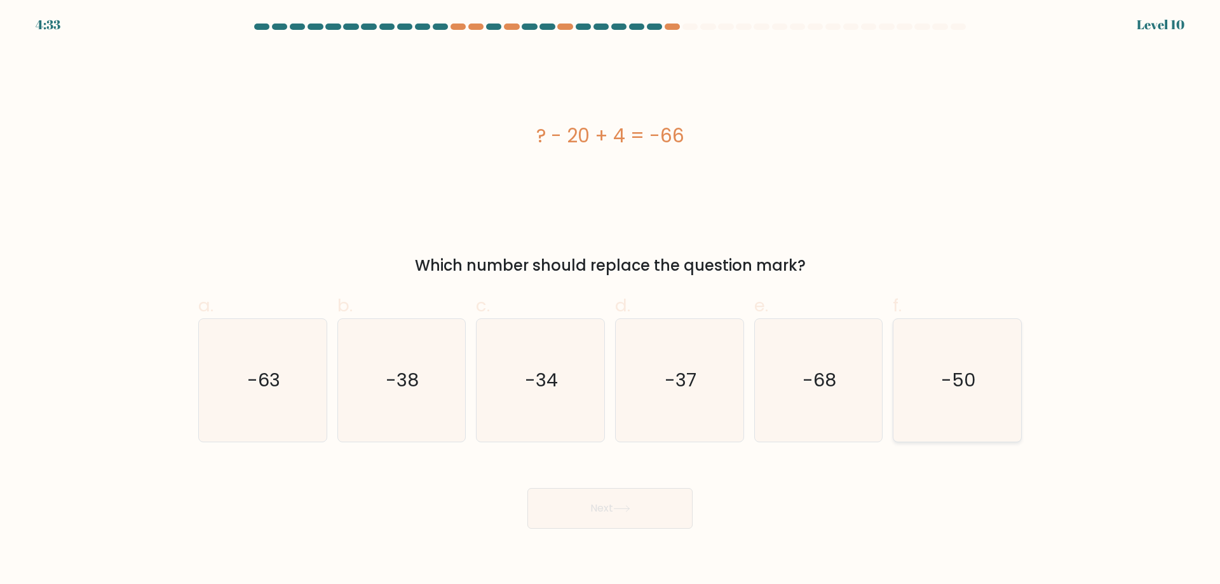
click at [969, 409] on icon "-50" at bounding box center [957, 380] width 123 height 123
click at [611, 301] on input "f. -50" at bounding box center [610, 296] width 1 height 8
radio input "true"
click at [591, 507] on button "Next" at bounding box center [610, 508] width 165 height 41
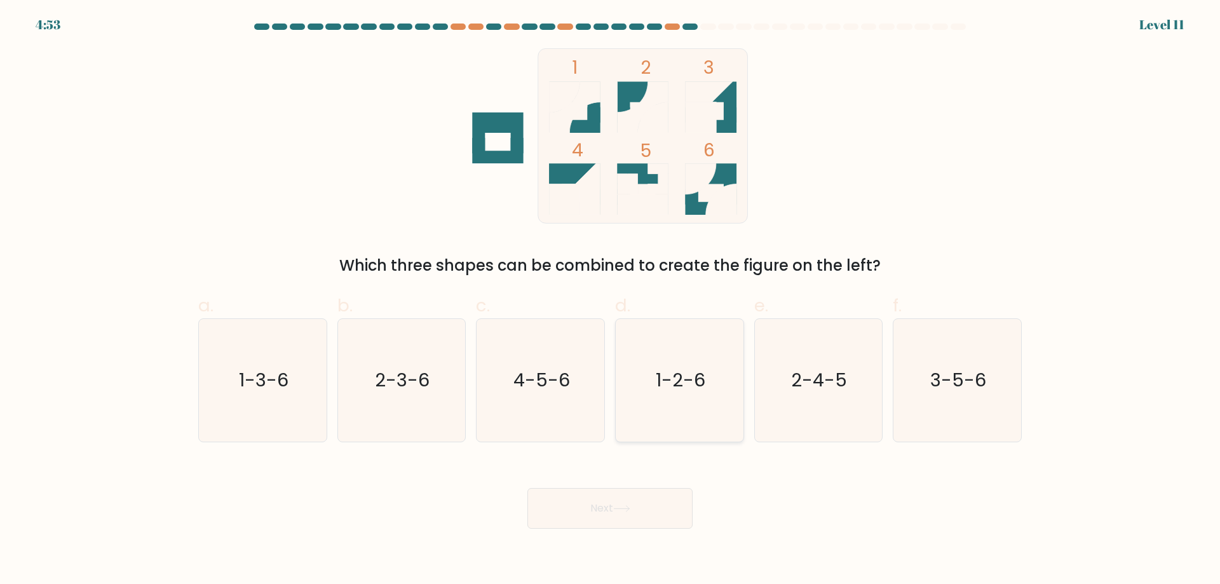
drag, startPoint x: 690, startPoint y: 376, endPoint x: 672, endPoint y: 430, distance: 56.9
click at [689, 376] on text "1-2-6" at bounding box center [681, 379] width 50 height 25
click at [611, 301] on input "d. 1-2-6" at bounding box center [610, 296] width 1 height 8
radio input "true"
click at [647, 494] on button "Next" at bounding box center [610, 508] width 165 height 41
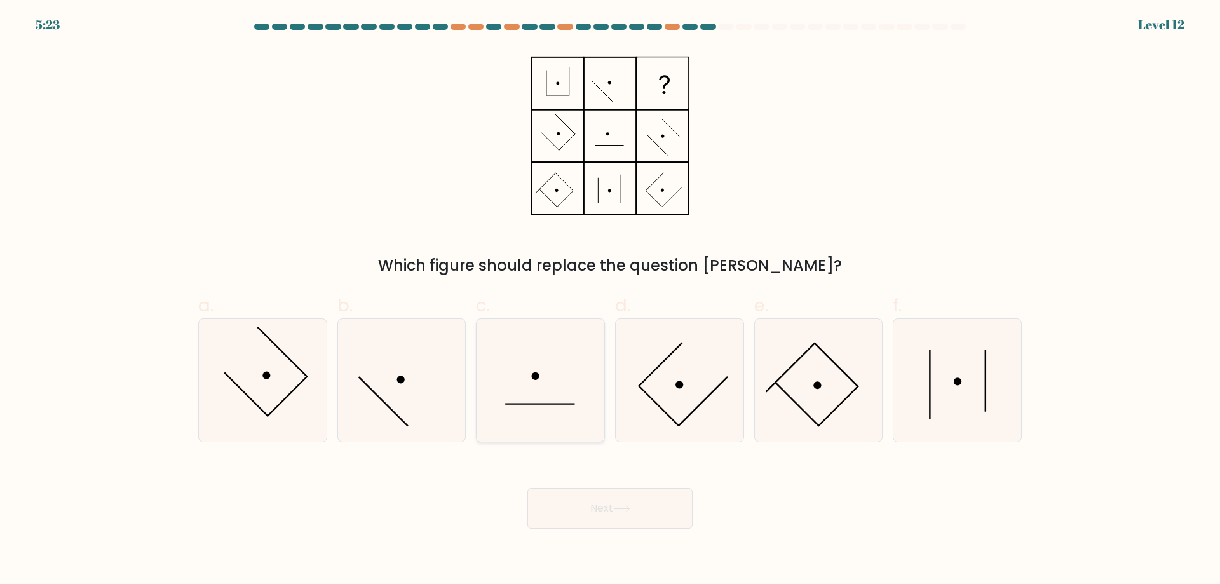
click at [565, 388] on icon at bounding box center [540, 380] width 123 height 123
click at [610, 301] on input "c." at bounding box center [610, 296] width 1 height 8
radio input "true"
click at [597, 511] on button "Next" at bounding box center [610, 508] width 165 height 41
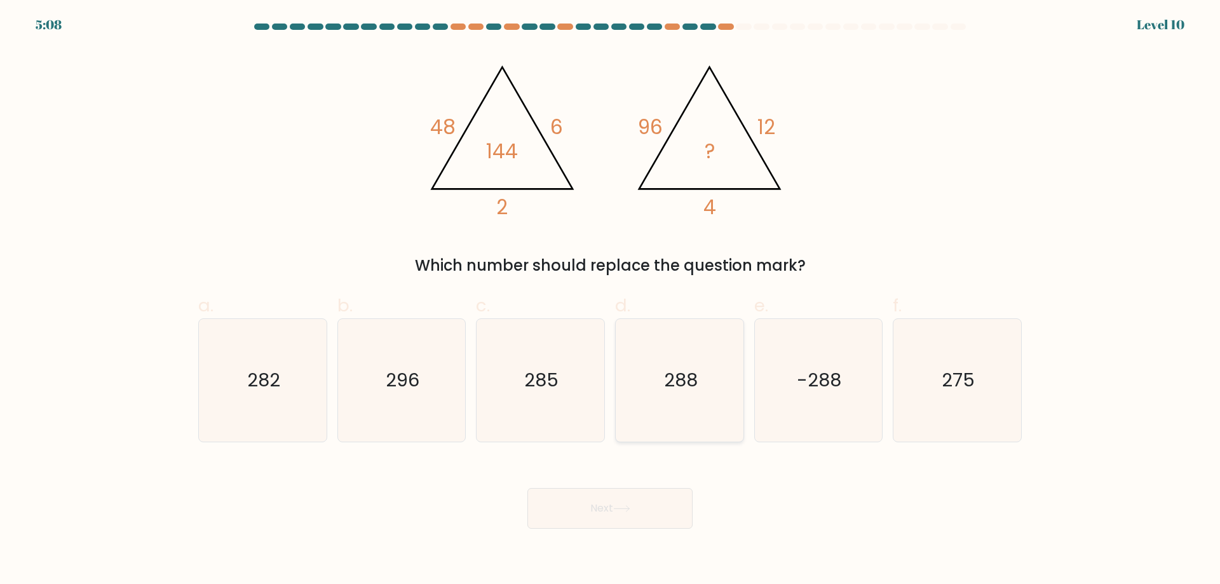
drag, startPoint x: 690, startPoint y: 390, endPoint x: 685, endPoint y: 397, distance: 8.6
click at [689, 390] on text "288" at bounding box center [681, 379] width 34 height 25
click at [611, 301] on input "d. 288" at bounding box center [610, 296] width 1 height 8
radio input "true"
drag, startPoint x: 630, startPoint y: 541, endPoint x: 631, endPoint y: 517, distance: 23.6
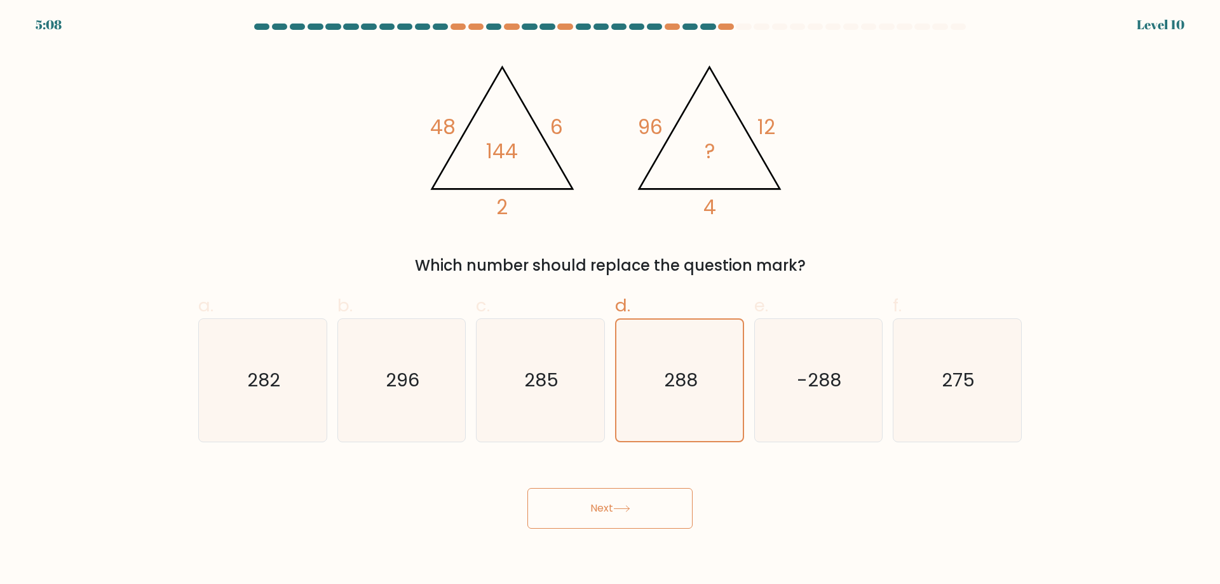
click at [630, 540] on body "5:08 Level 10" at bounding box center [610, 292] width 1220 height 584
click at [631, 515] on button "Next" at bounding box center [610, 508] width 165 height 41
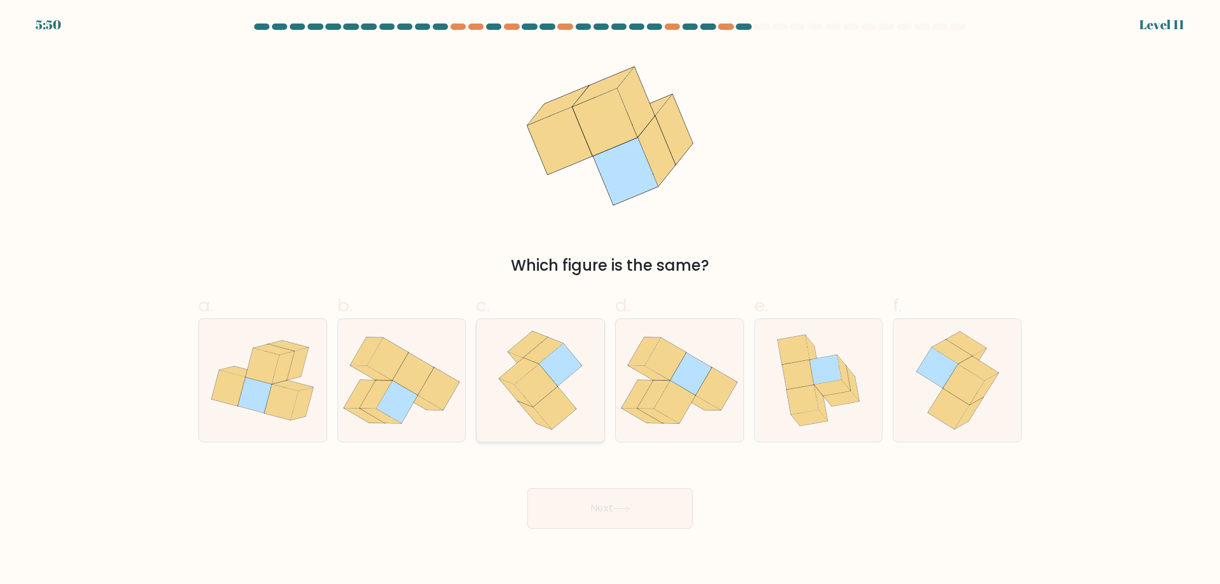
click at [573, 391] on icon at bounding box center [540, 380] width 99 height 123
click at [610, 301] on input "c." at bounding box center [610, 296] width 1 height 8
radio input "true"
click at [634, 515] on button "Next" at bounding box center [610, 508] width 165 height 41
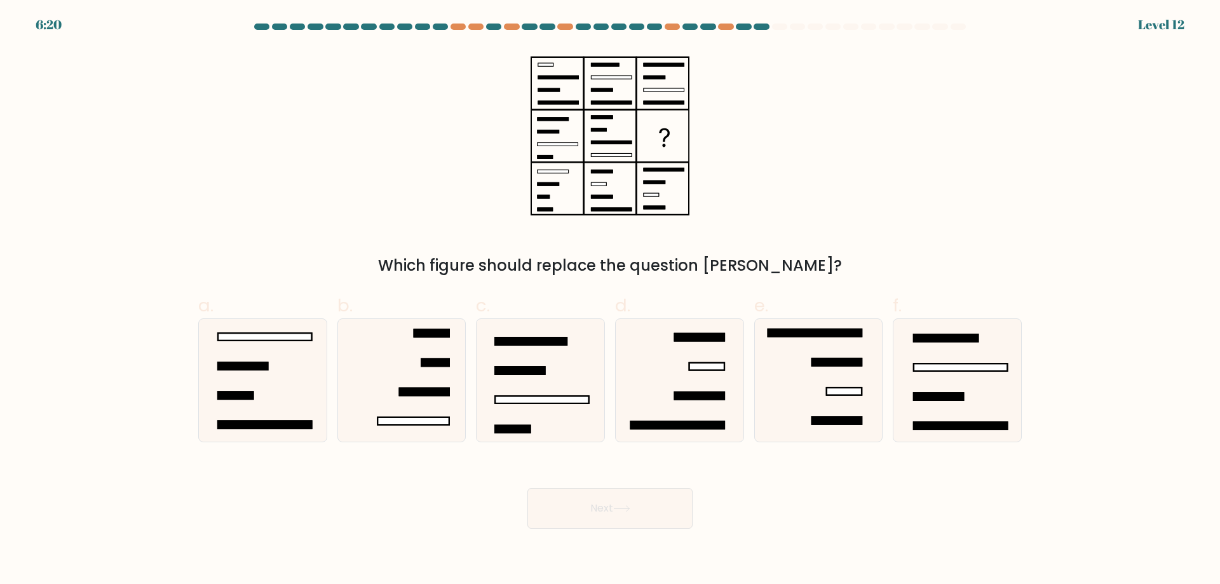
drag, startPoint x: 234, startPoint y: 392, endPoint x: 618, endPoint y: 533, distance: 409.0
click at [237, 388] on icon at bounding box center [262, 380] width 123 height 123
click at [610, 301] on input "a." at bounding box center [610, 296] width 1 height 8
radio input "true"
click at [636, 508] on button "Next" at bounding box center [610, 508] width 165 height 41
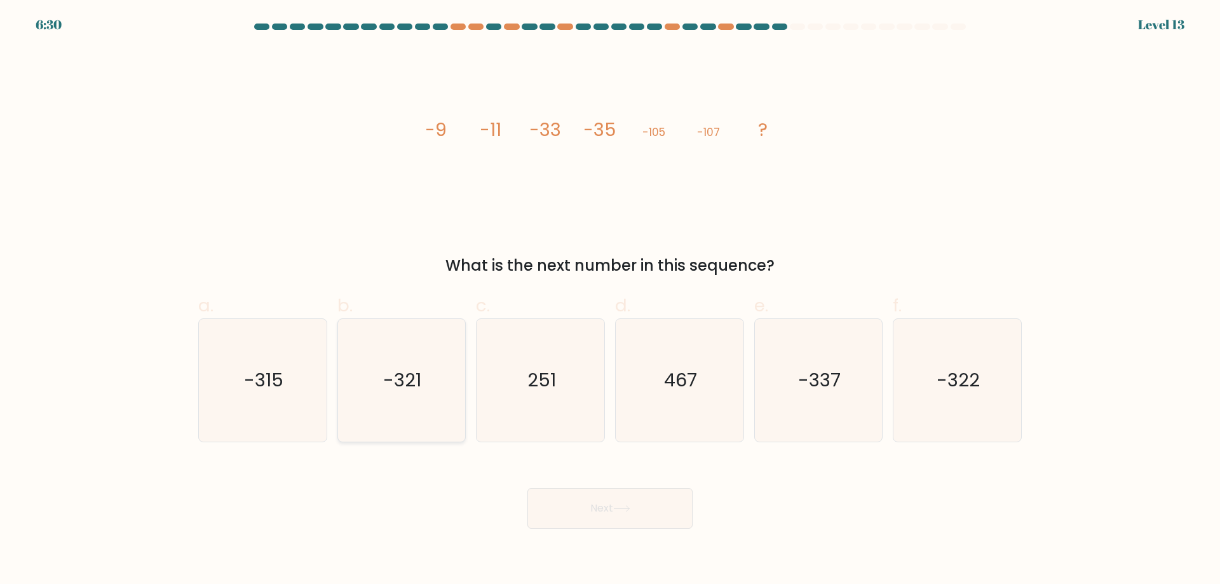
click at [421, 348] on icon "-321" at bounding box center [401, 380] width 123 height 123
click at [610, 301] on input "b. -321" at bounding box center [610, 296] width 1 height 8
radio input "true"
click at [622, 508] on icon at bounding box center [621, 508] width 17 height 7
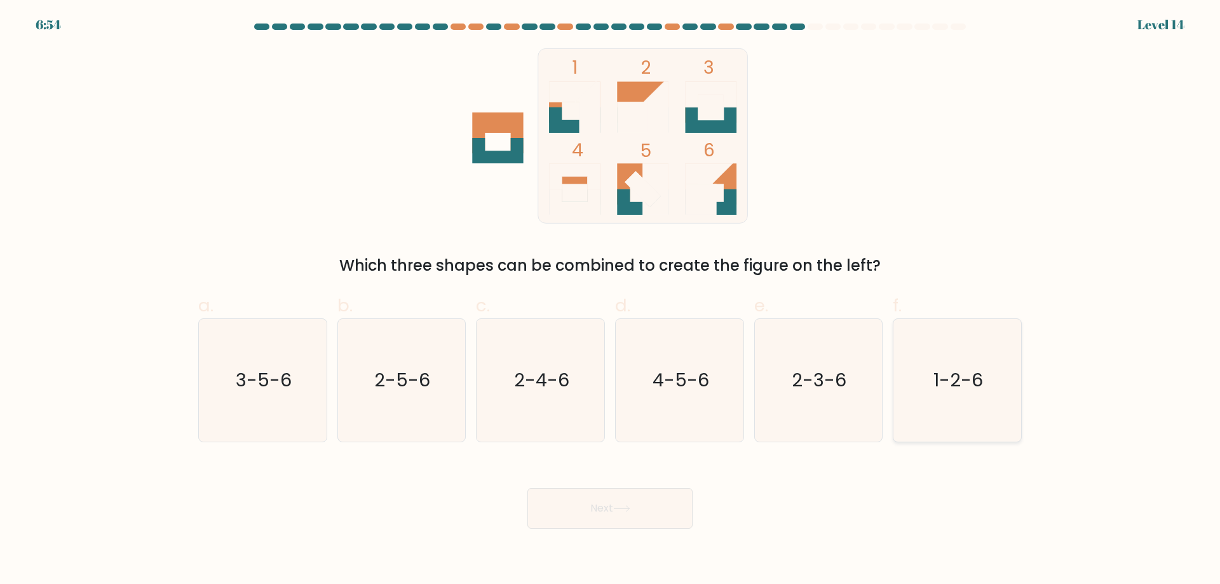
click at [955, 391] on text "1-2-6" at bounding box center [959, 379] width 50 height 25
click at [611, 301] on input "f. 1-2-6" at bounding box center [610, 296] width 1 height 8
radio input "true"
click at [645, 500] on button "Next" at bounding box center [610, 508] width 165 height 41
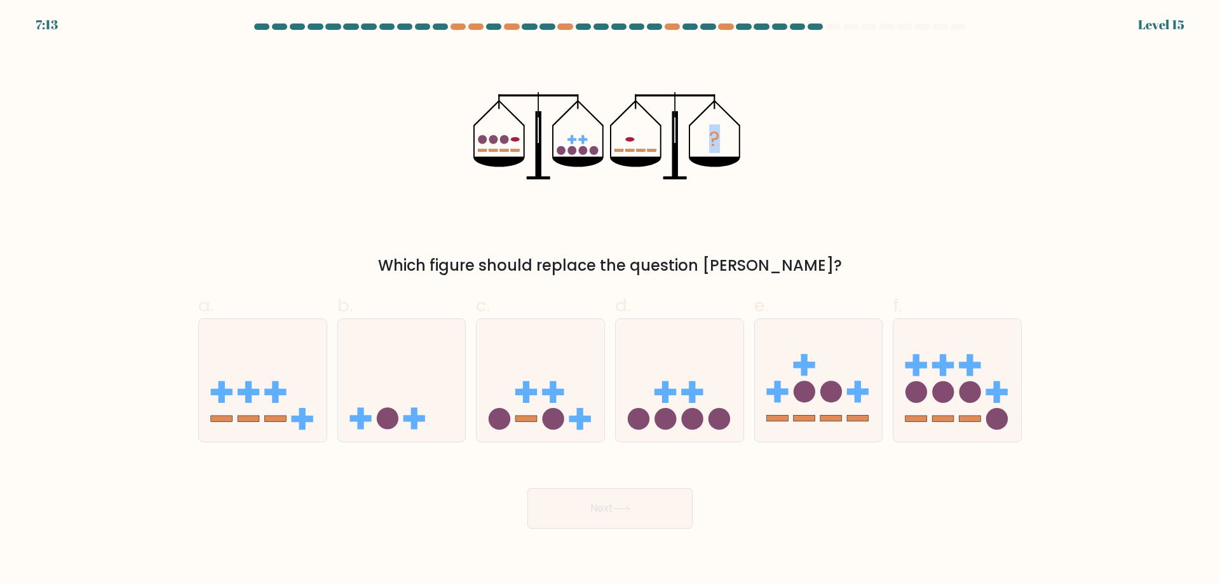
drag, startPoint x: 484, startPoint y: 146, endPoint x: 767, endPoint y: 185, distance: 284.9
click at [767, 185] on div "? Which figure should replace the question mark?" at bounding box center [610, 162] width 839 height 229
click at [721, 135] on icon "?" at bounding box center [611, 135] width 274 height 175
click at [721, 140] on icon "?" at bounding box center [611, 135] width 274 height 175
click at [290, 376] on icon at bounding box center [263, 380] width 128 height 106
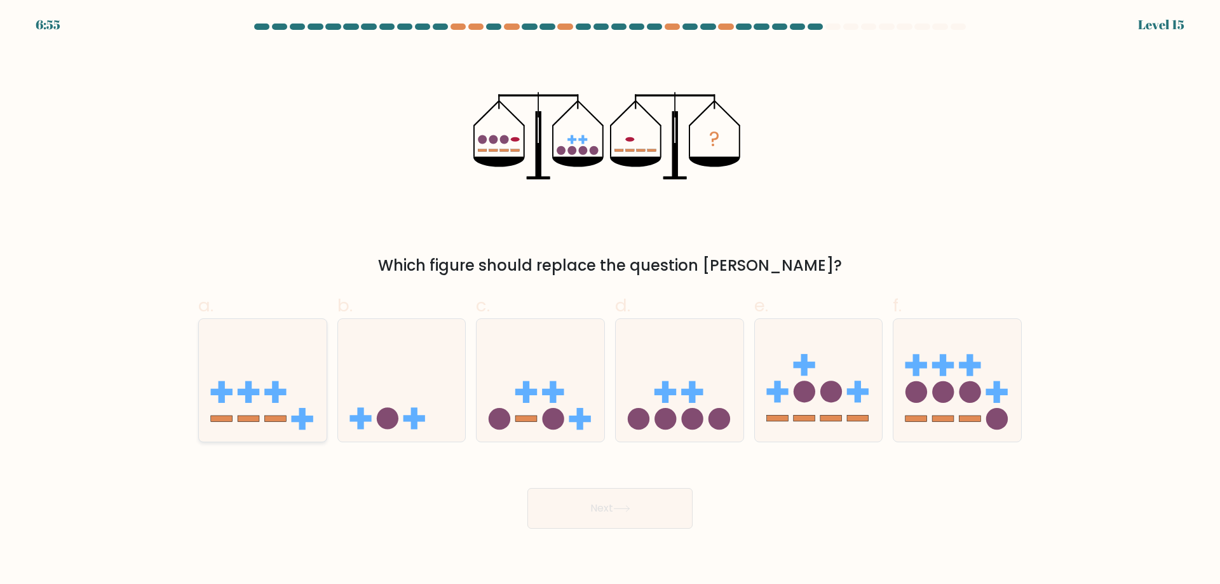
click at [610, 301] on input "a." at bounding box center [610, 296] width 1 height 8
radio input "true"
click at [604, 493] on button "Next" at bounding box center [610, 508] width 165 height 41
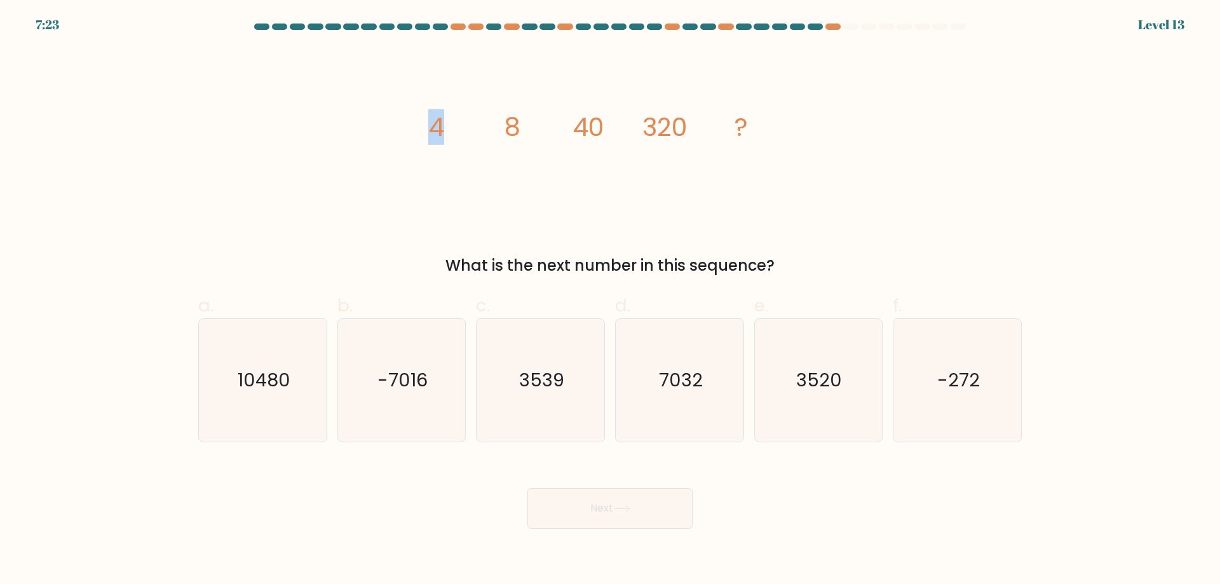
drag, startPoint x: 432, startPoint y: 128, endPoint x: 512, endPoint y: 135, distance: 81.1
click at [512, 135] on g "4 8 40 320 ?" at bounding box center [588, 127] width 320 height 36
click at [512, 135] on tspan "8" at bounding box center [513, 127] width 16 height 36
click at [800, 390] on text "3520" at bounding box center [820, 379] width 46 height 25
click at [611, 301] on input "e. 3520" at bounding box center [610, 296] width 1 height 8
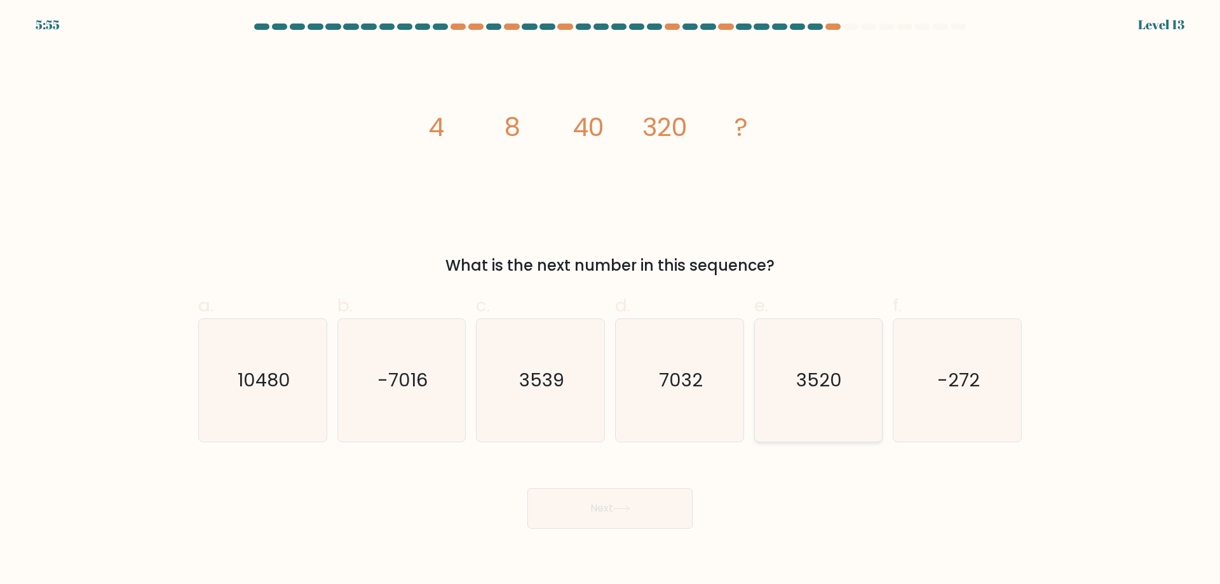
radio input "true"
click at [604, 482] on div "Next" at bounding box center [610, 493] width 839 height 71
click at [634, 529] on body "5:54 Level 13" at bounding box center [610, 292] width 1220 height 584
click at [630, 518] on button "Next" at bounding box center [610, 508] width 165 height 41
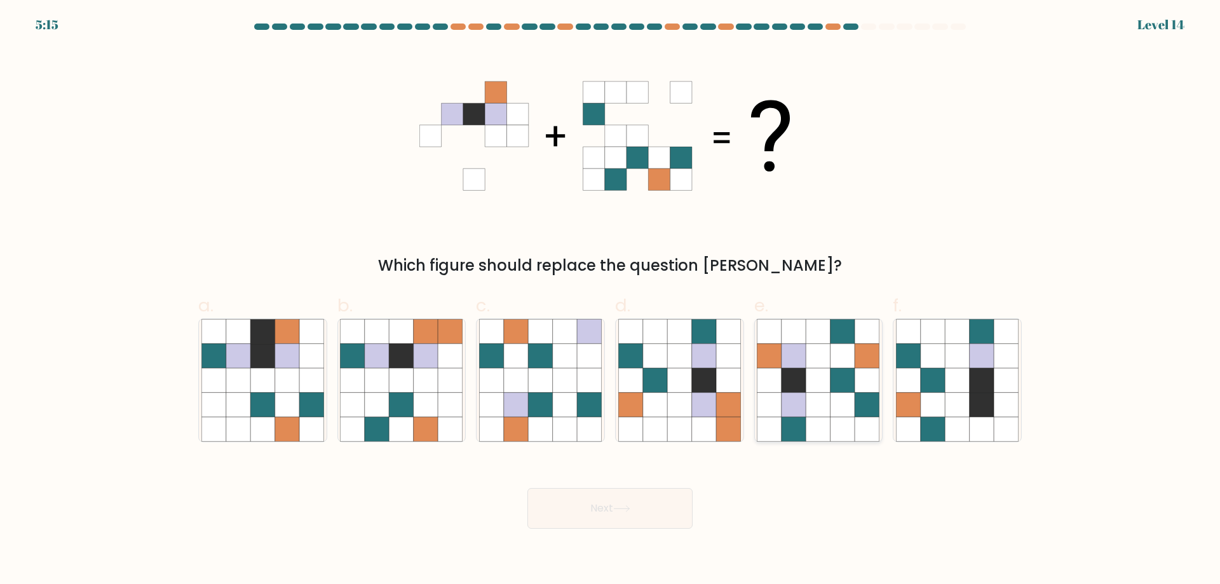
click at [826, 370] on icon at bounding box center [819, 380] width 24 height 24
click at [611, 301] on input "e." at bounding box center [610, 296] width 1 height 8
radio input "true"
click at [592, 510] on button "Next" at bounding box center [610, 508] width 165 height 41
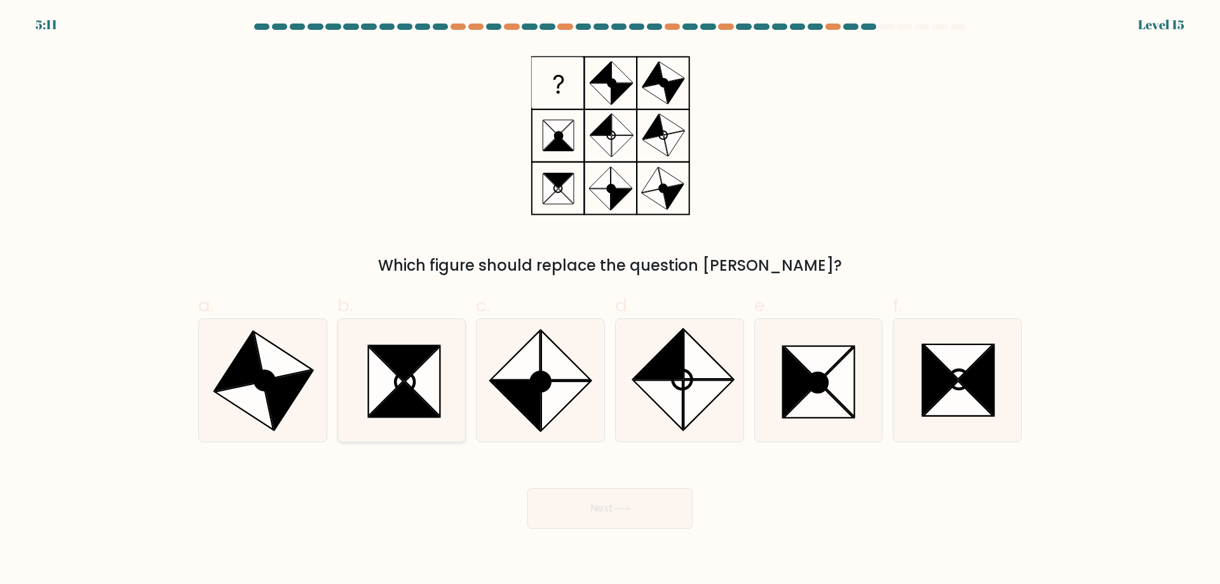
click at [413, 389] on icon at bounding box center [405, 381] width 19 height 19
click at [610, 301] on input "b." at bounding box center [610, 296] width 1 height 8
radio input "true"
click at [642, 503] on button "Next" at bounding box center [610, 508] width 165 height 41
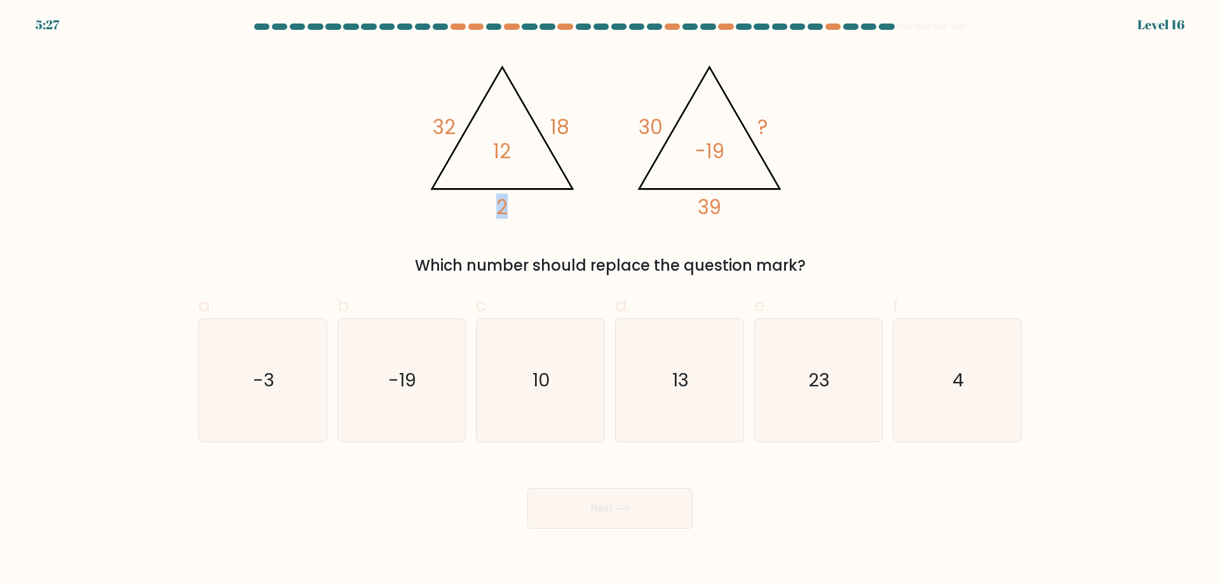
drag, startPoint x: 489, startPoint y: 205, endPoint x: 561, endPoint y: 212, distance: 72.2
click at [561, 212] on icon "@import url('https://fonts.googleapis.com/css?family=Abril+Fatface:400,100,100i…" at bounding box center [609, 135] width 381 height 175
click at [687, 215] on icon "@import url('https://fonts.googleapis.com/css?family=Abril+Fatface:400,100,100i…" at bounding box center [609, 135] width 381 height 175
click at [529, 401] on icon "10" at bounding box center [540, 380] width 123 height 123
click at [610, 301] on input "c. 10" at bounding box center [610, 296] width 1 height 8
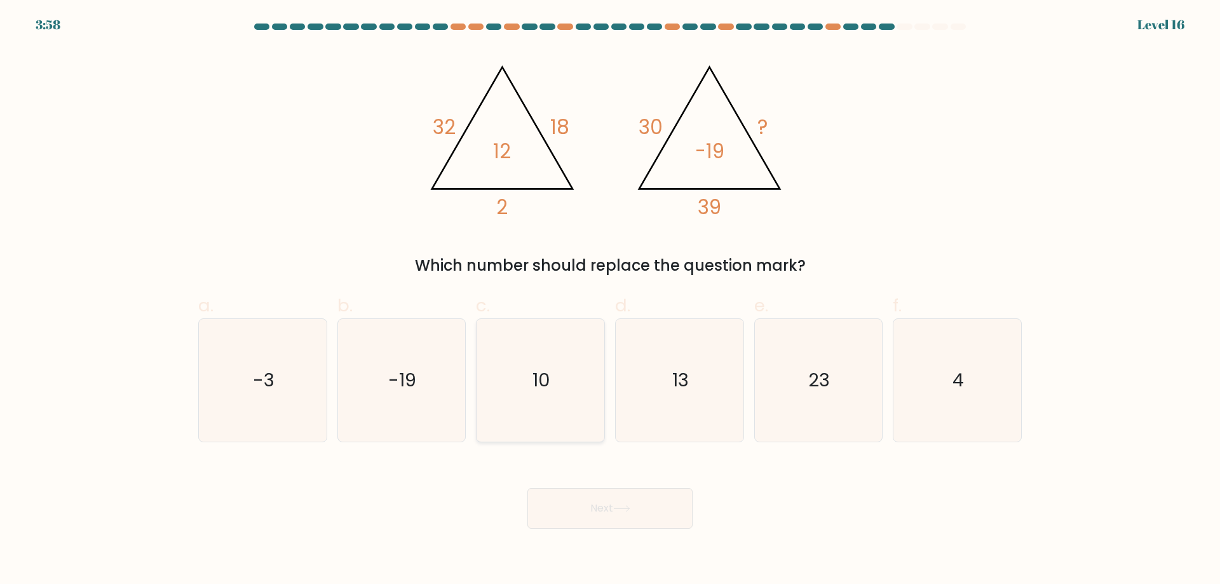
radio input "true"
click at [621, 500] on button "Next" at bounding box center [610, 508] width 165 height 41
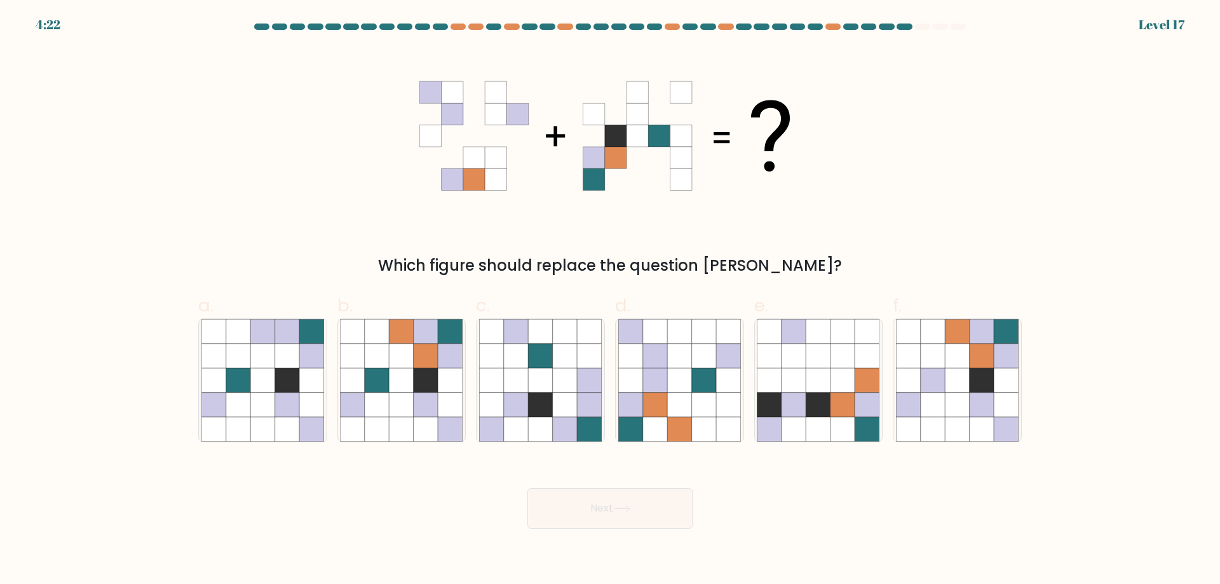
drag, startPoint x: 426, startPoint y: 85, endPoint x: 442, endPoint y: 112, distance: 32.2
click at [427, 87] on icon at bounding box center [430, 92] width 22 height 22
click at [443, 115] on icon at bounding box center [453, 114] width 22 height 22
click at [587, 87] on icon at bounding box center [594, 92] width 22 height 22
click at [608, 118] on icon at bounding box center [616, 114] width 22 height 22
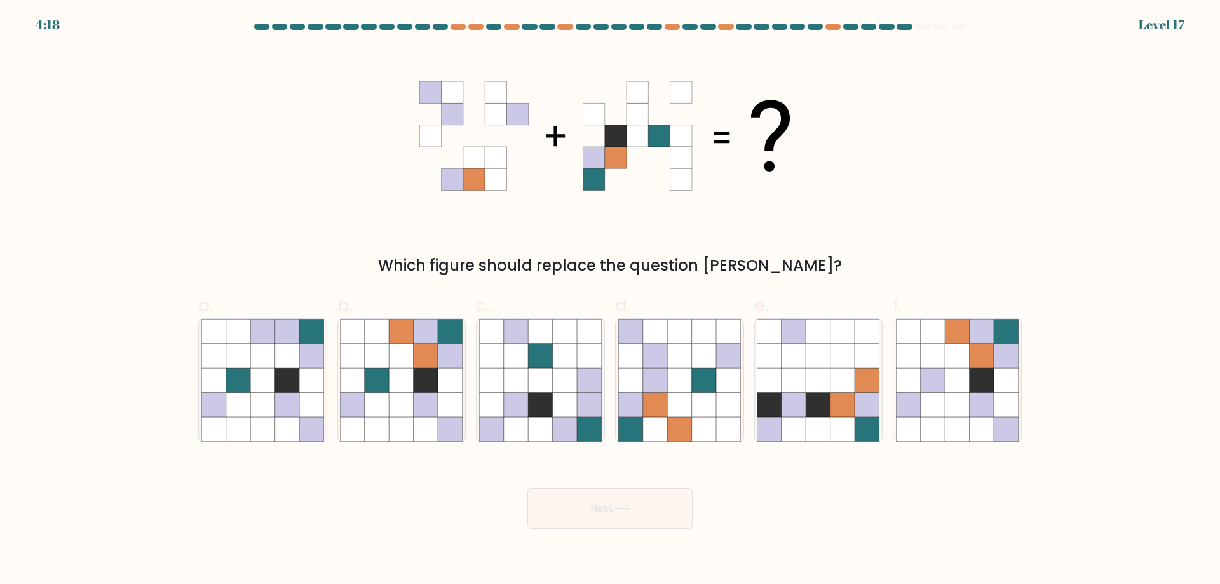
click at [609, 132] on icon at bounding box center [616, 136] width 22 height 22
click at [458, 413] on icon at bounding box center [451, 405] width 24 height 24
click at [610, 301] on input "b." at bounding box center [610, 296] width 1 height 8
radio input "true"
click at [448, 398] on icon at bounding box center [450, 405] width 24 height 24
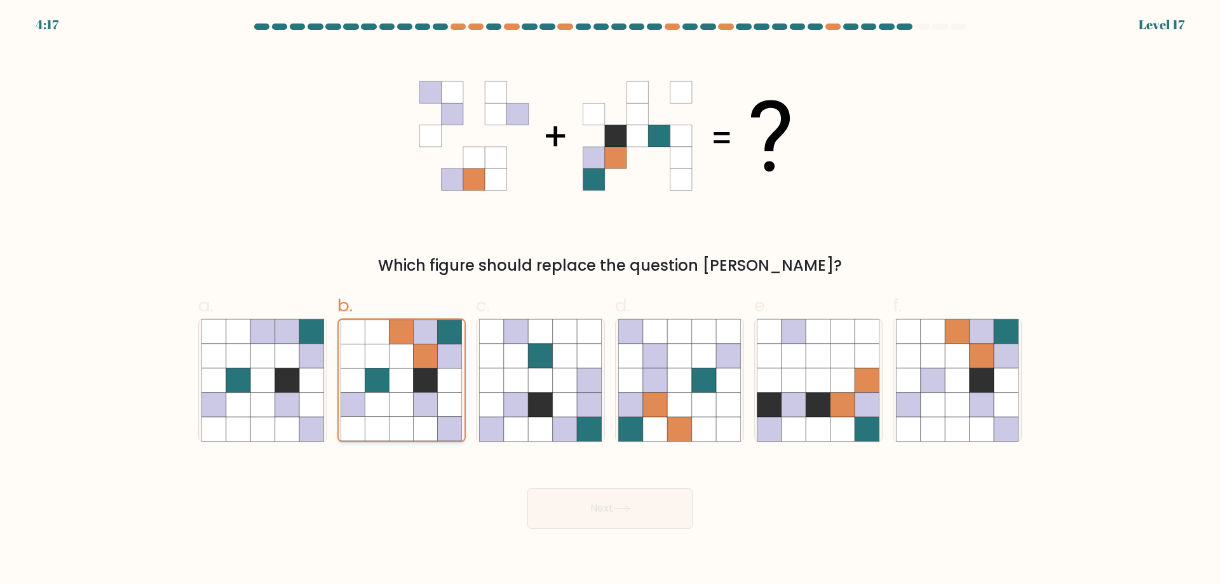
click at [610, 301] on input "b." at bounding box center [610, 296] width 1 height 8
click at [461, 375] on icon at bounding box center [450, 380] width 24 height 24
click at [610, 301] on input "b." at bounding box center [610, 296] width 1 height 8
click at [620, 496] on button "Next" at bounding box center [610, 508] width 165 height 41
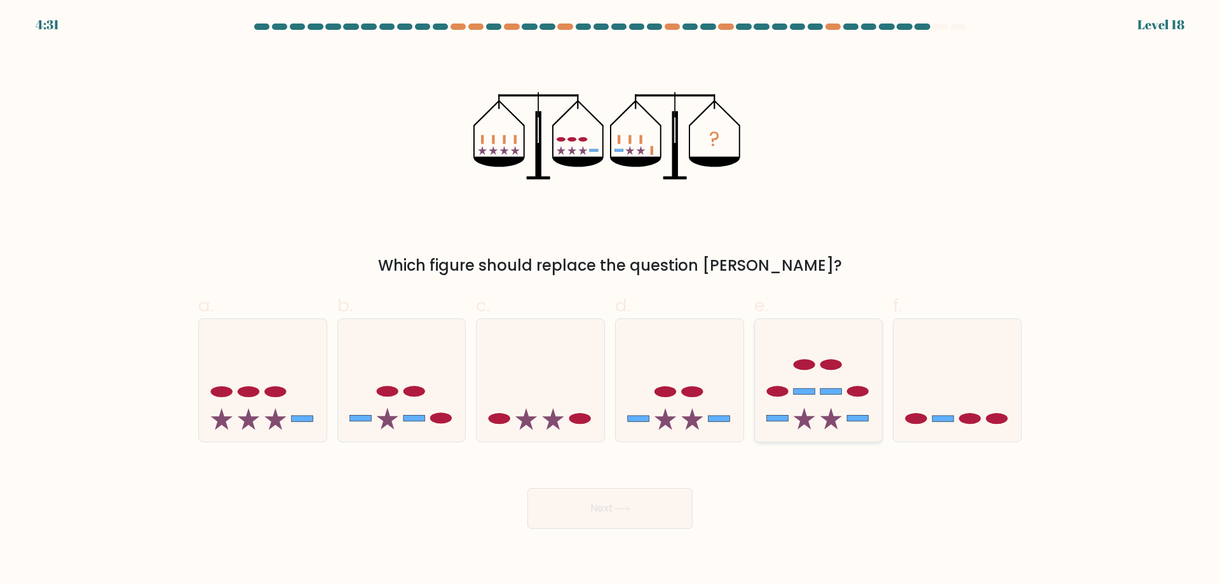
click at [832, 362] on ellipse at bounding box center [832, 365] width 22 height 11
click at [611, 301] on input "e." at bounding box center [610, 296] width 1 height 8
radio input "true"
click at [673, 535] on body "4:31 Level 18" at bounding box center [610, 292] width 1220 height 584
click at [645, 505] on button "Next" at bounding box center [610, 508] width 165 height 41
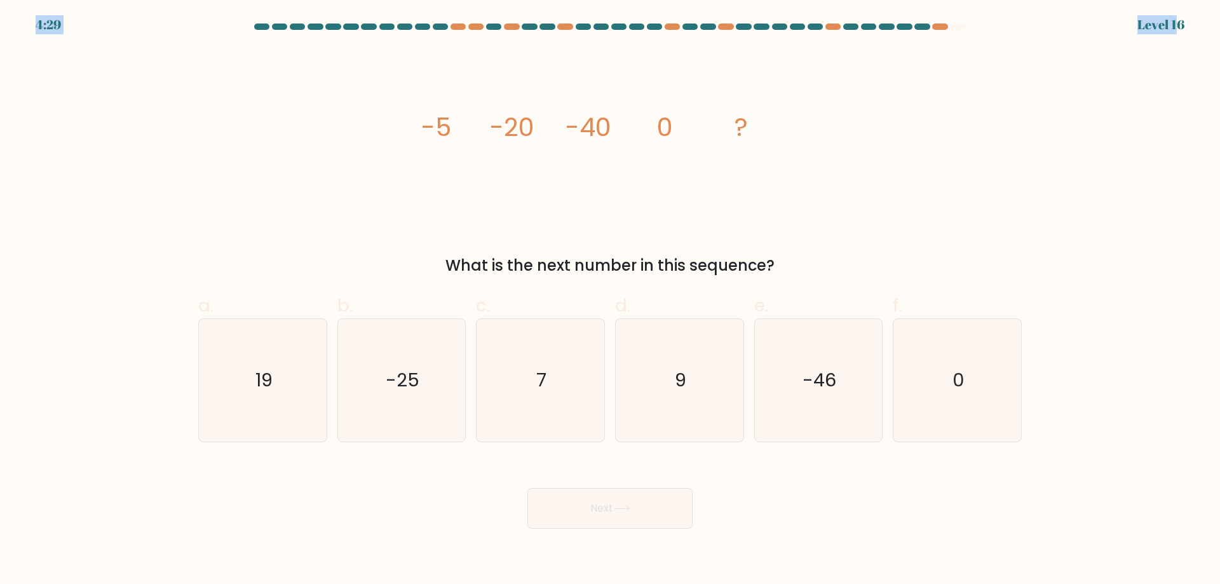
drag, startPoint x: 1157, startPoint y: 14, endPoint x: 1176, endPoint y: 15, distance: 18.5
click at [1176, 15] on div "4:29 Level 16" at bounding box center [610, 7] width 1220 height 15
click at [1185, 22] on div "4:29 Level 16" at bounding box center [610, 17] width 1220 height 34
drag, startPoint x: 433, startPoint y: 128, endPoint x: 510, endPoint y: 130, distance: 76.3
click at [510, 130] on g "-5 -20 -40 0 ?" at bounding box center [584, 127] width 327 height 36
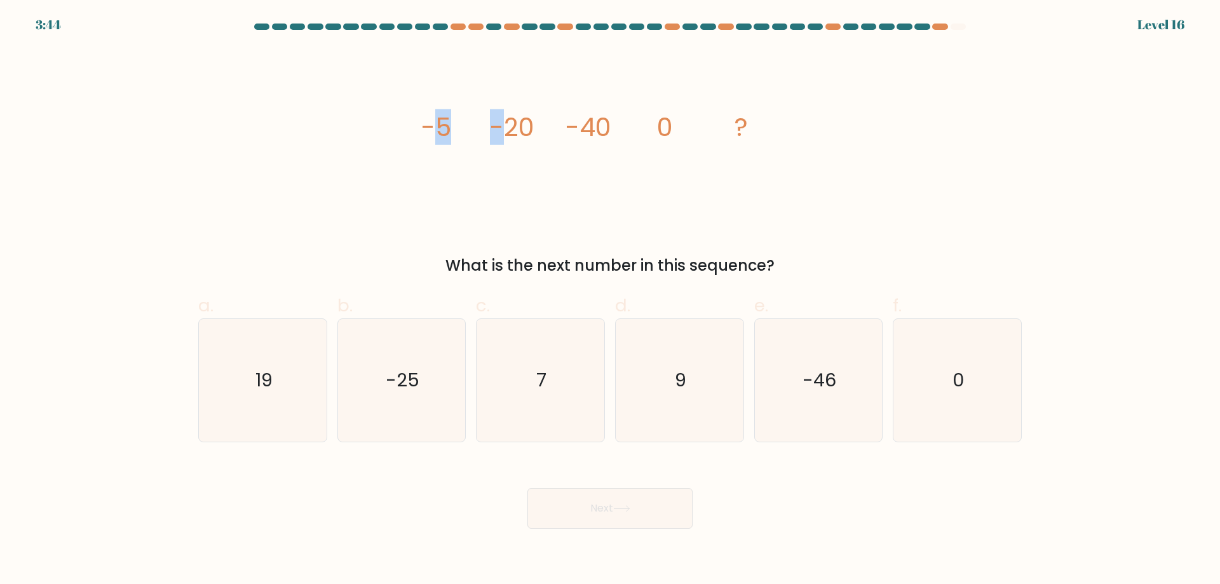
click at [510, 130] on tspan "-20" at bounding box center [512, 127] width 44 height 36
drag, startPoint x: 510, startPoint y: 130, endPoint x: 598, endPoint y: 133, distance: 87.8
click at [598, 133] on g "-5 -20 -40 0 ?" at bounding box center [584, 127] width 327 height 36
click at [598, 133] on tspan "-40" at bounding box center [589, 127] width 46 height 36
drag, startPoint x: 598, startPoint y: 133, endPoint x: 729, endPoint y: 140, distance: 131.1
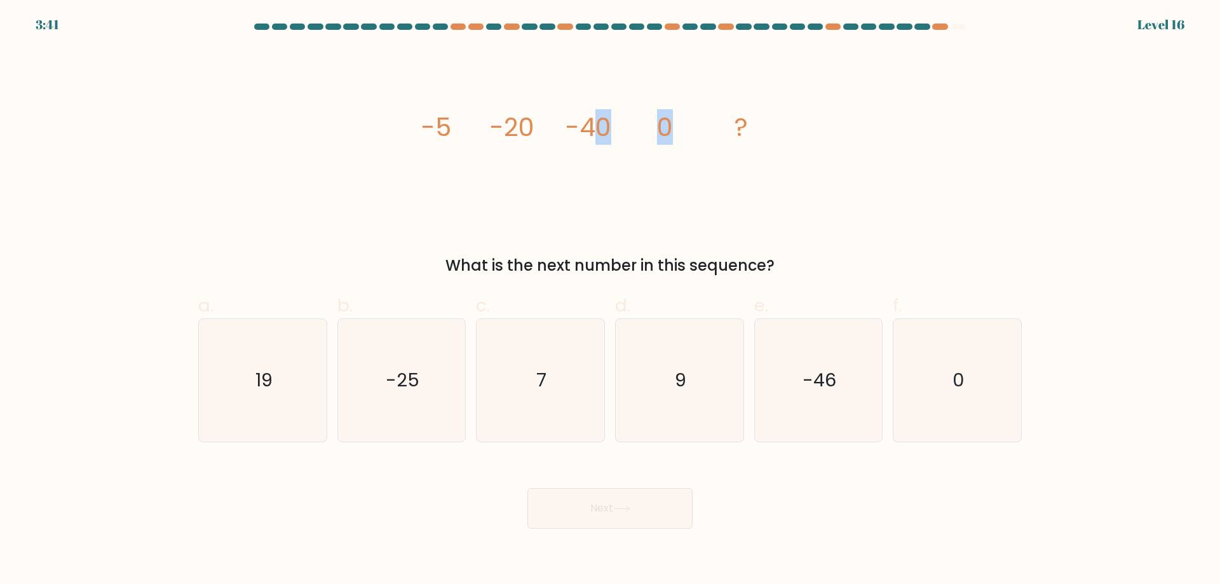
click at [729, 140] on icon "image/svg+xml -5 -20 -40 0 ?" at bounding box center [609, 135] width 381 height 175
click at [677, 130] on icon "image/svg+xml -5 -20 -40 0 ?" at bounding box center [609, 135] width 381 height 175
click at [578, 369] on icon "7" at bounding box center [540, 380] width 123 height 123
click at [610, 301] on input "c. 7" at bounding box center [610, 296] width 1 height 8
radio input "true"
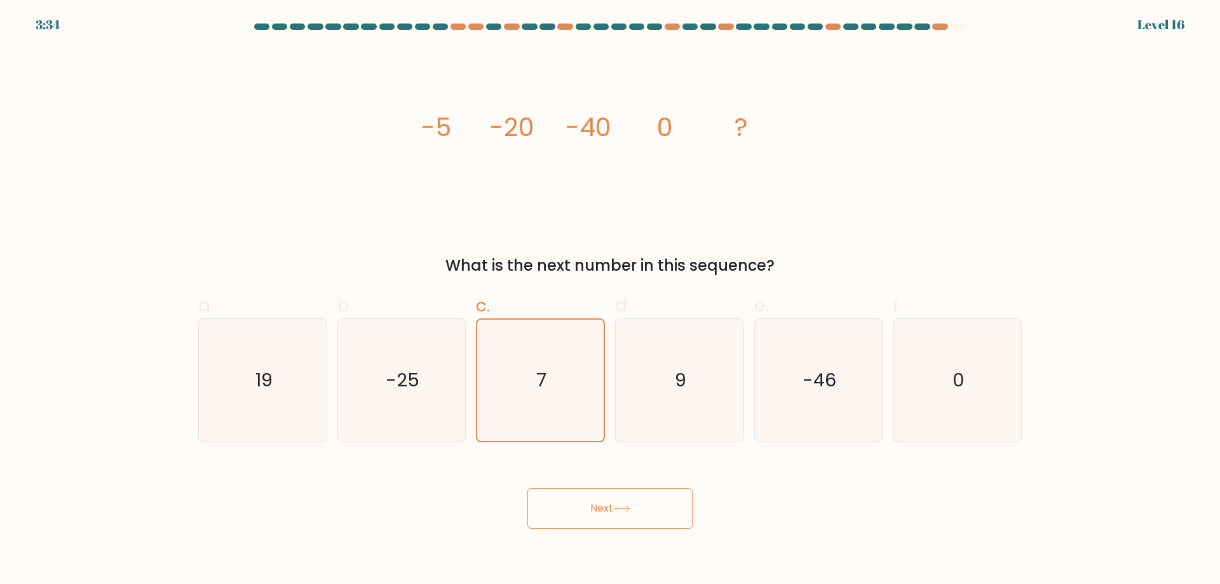
click at [594, 494] on button "Next" at bounding box center [610, 508] width 165 height 41
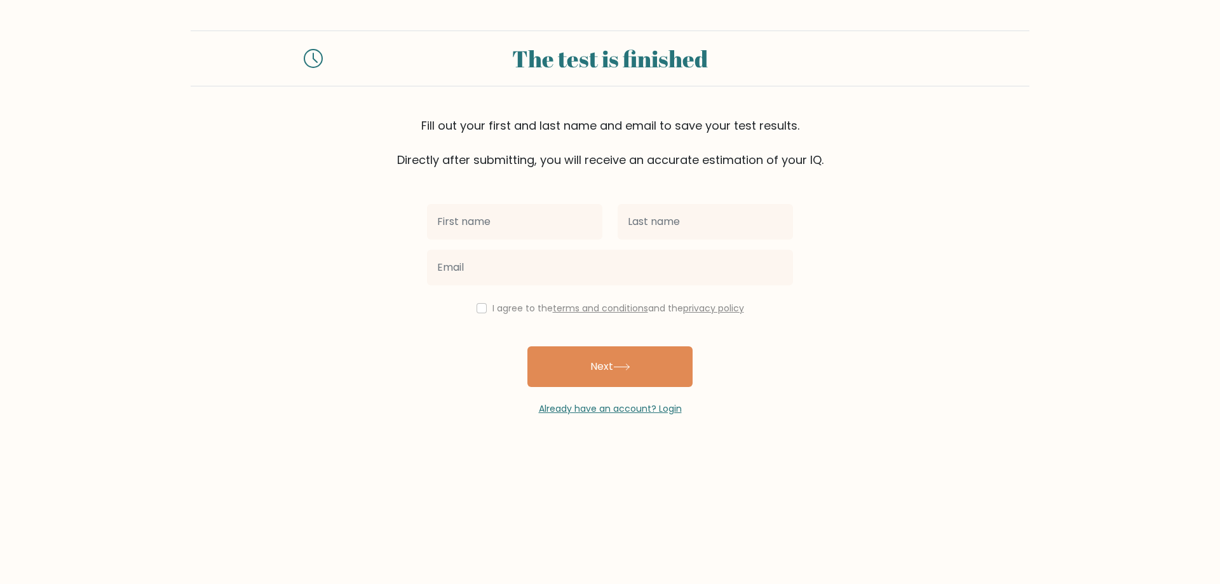
type input "]"
type input "[PERSON_NAME]"
click at [687, 205] on input "text" at bounding box center [705, 222] width 175 height 36
type input "J"
type input "Houri"
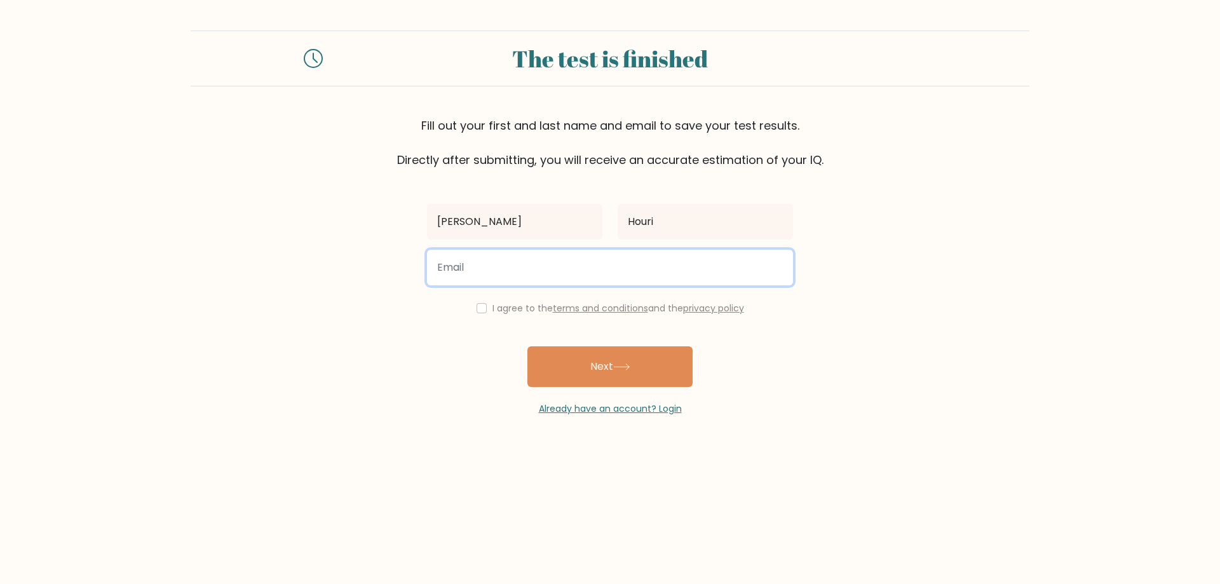
click at [608, 266] on input "email" at bounding box center [610, 268] width 366 height 36
type input "ryanhouri@gmail.com"
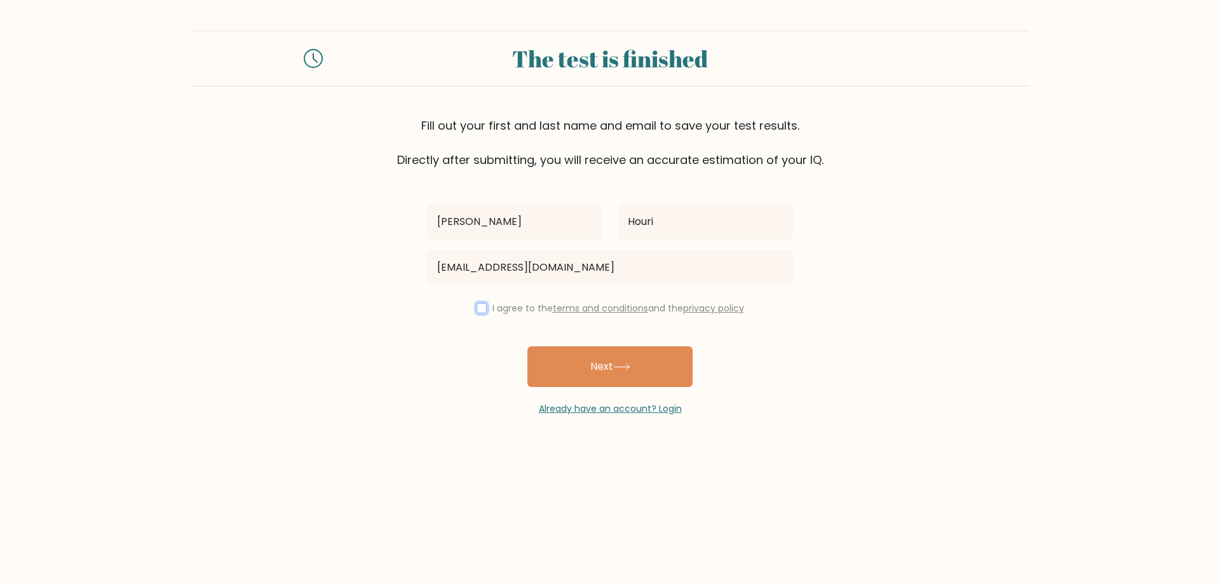
click at [479, 306] on input "checkbox" at bounding box center [482, 308] width 10 height 10
checkbox input "true"
click at [589, 359] on button "Next" at bounding box center [610, 366] width 165 height 41
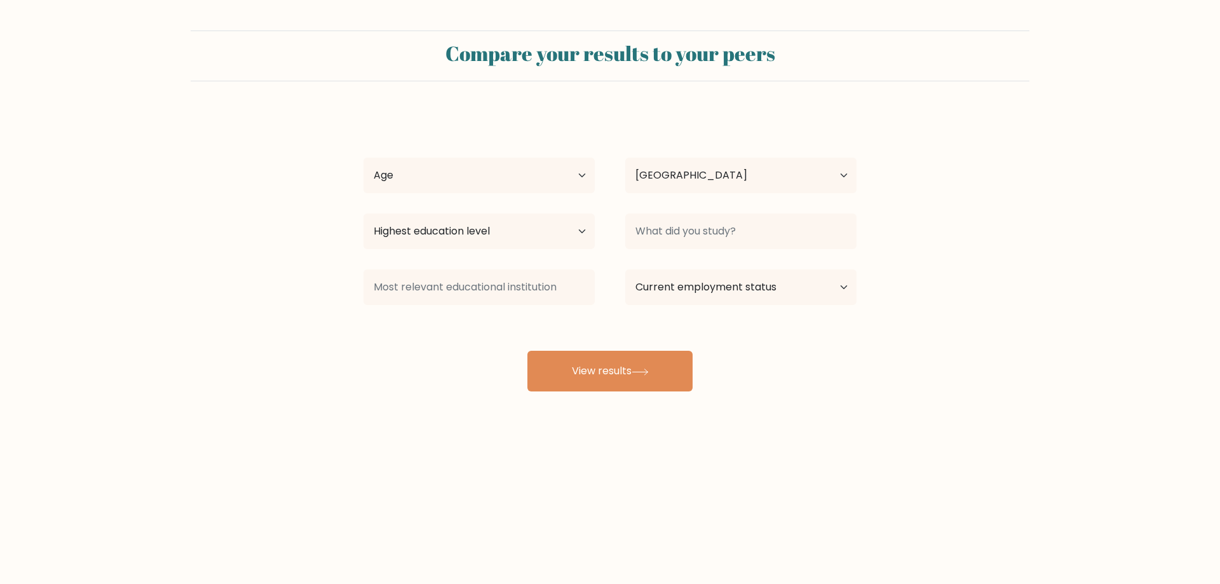
select select "GB"
click at [550, 228] on select "Highest education level No schooling Primary Lower Secondary Upper Secondary Oc…" at bounding box center [479, 232] width 231 height 36
select select "upper_secondary"
click at [364, 214] on select "Highest education level No schooling Primary Lower Secondary Upper Secondary Oc…" at bounding box center [479, 232] width 231 height 36
click at [722, 228] on input at bounding box center [740, 232] width 231 height 36
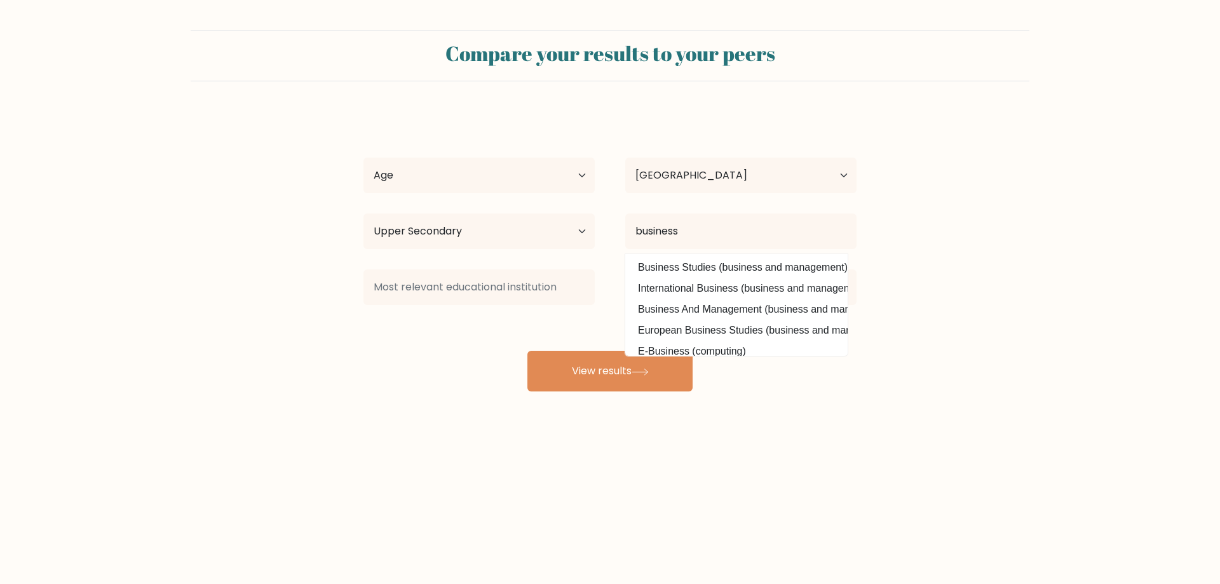
click at [702, 268] on option "Business Studies (business and management)" at bounding box center [737, 267] width 216 height 20
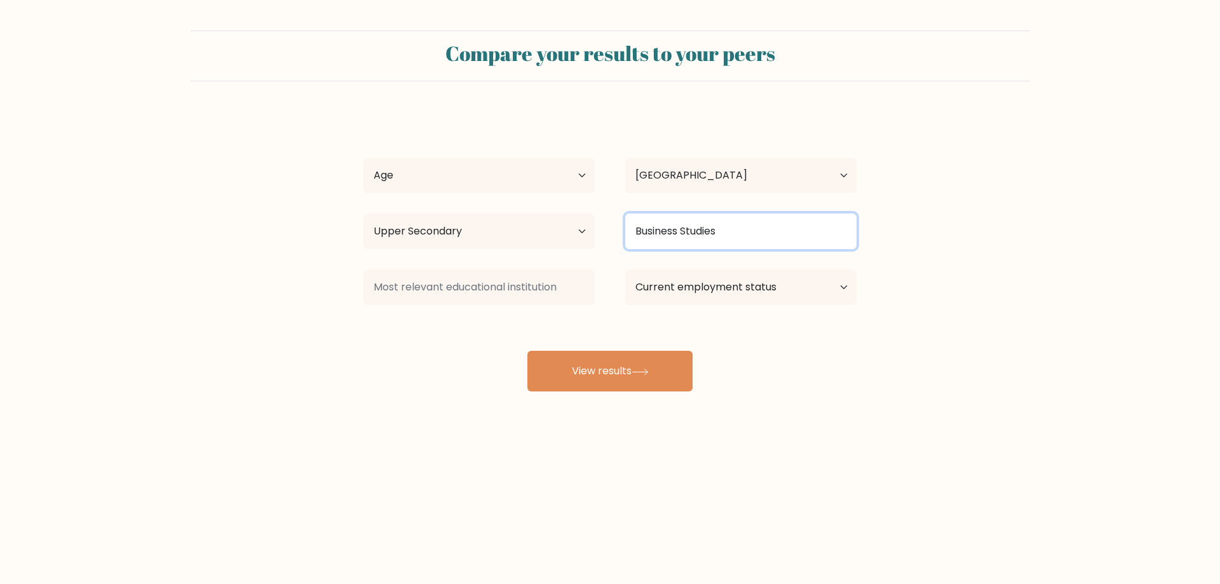
click at [752, 235] on input "Business Studies" at bounding box center [740, 232] width 231 height 36
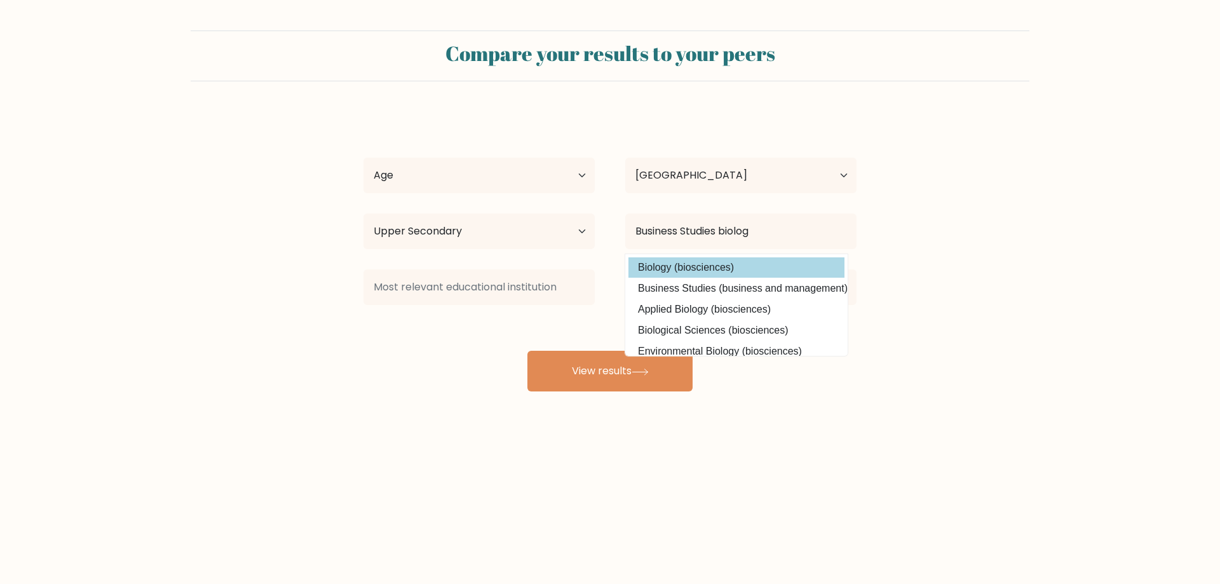
click at [719, 258] on option "Biology (biosciences)" at bounding box center [737, 267] width 216 height 20
type input "Biology"
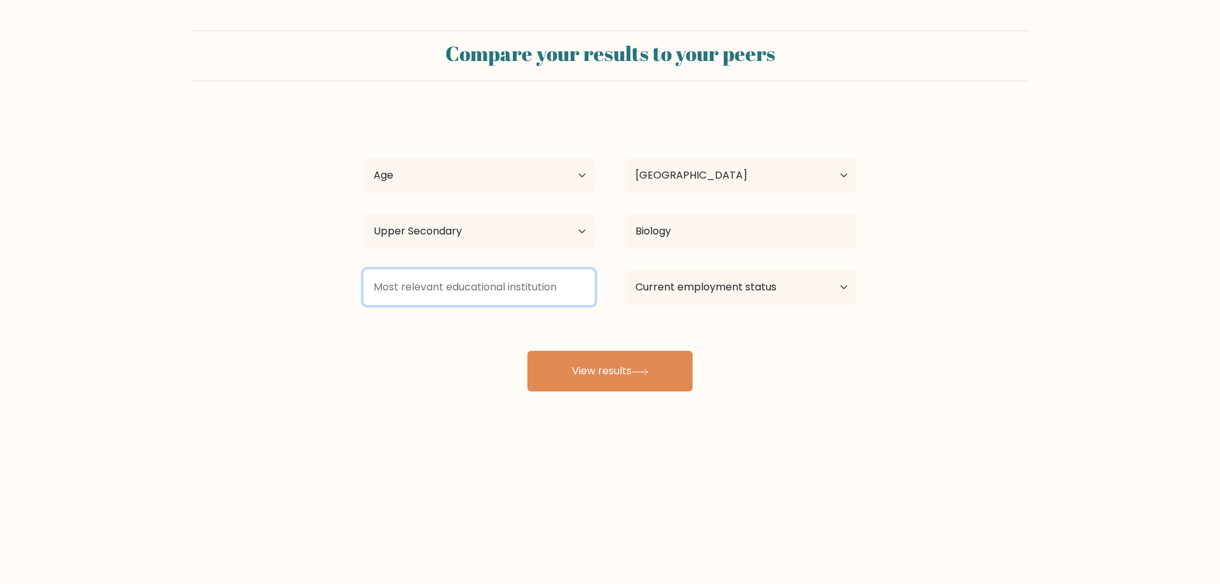
click at [554, 288] on input at bounding box center [479, 287] width 231 height 36
click at [613, 350] on div "Ryan Houri Age Under 18 years old 18-24 years old 25-34 years old 35-44 years o…" at bounding box center [610, 252] width 508 height 280
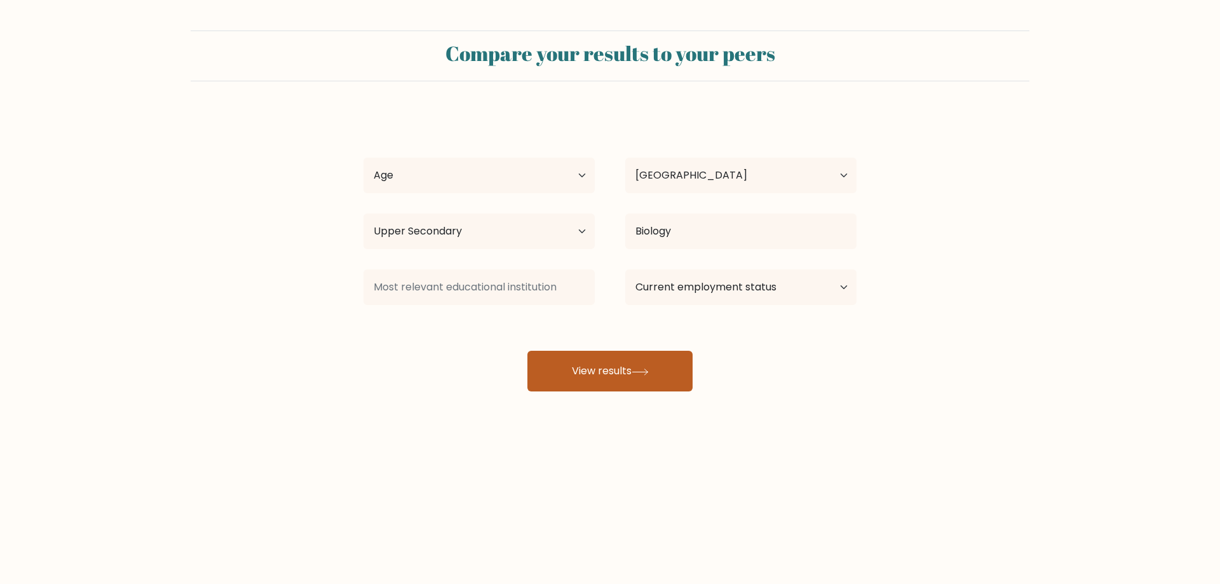
click at [615, 366] on button "View results" at bounding box center [610, 371] width 165 height 41
click at [442, 155] on div "Age Under 18 years old 18-24 years old 25-34 years old 35-44 years old 45-54 ye…" at bounding box center [479, 176] width 262 height 46
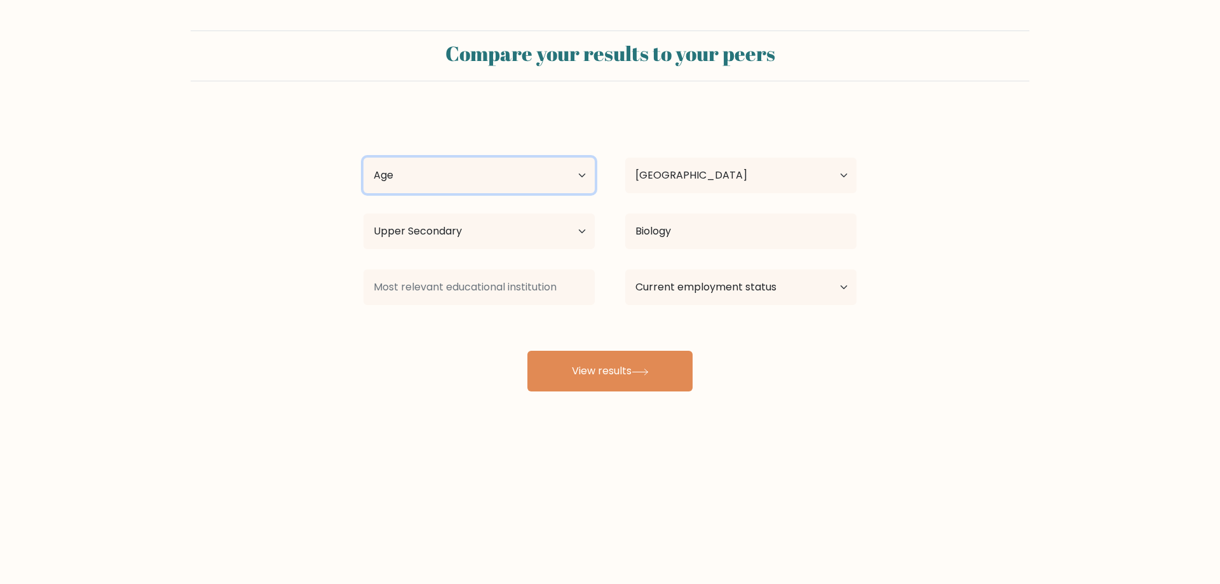
click at [443, 181] on select "Age Under 18 years old 18-24 years old 25-34 years old 35-44 years old 45-54 ye…" at bounding box center [479, 176] width 231 height 36
select select "min_18"
click at [364, 158] on select "Age Under 18 years old 18-24 years old 25-34 years old 35-44 years old 45-54 ye…" at bounding box center [479, 176] width 231 height 36
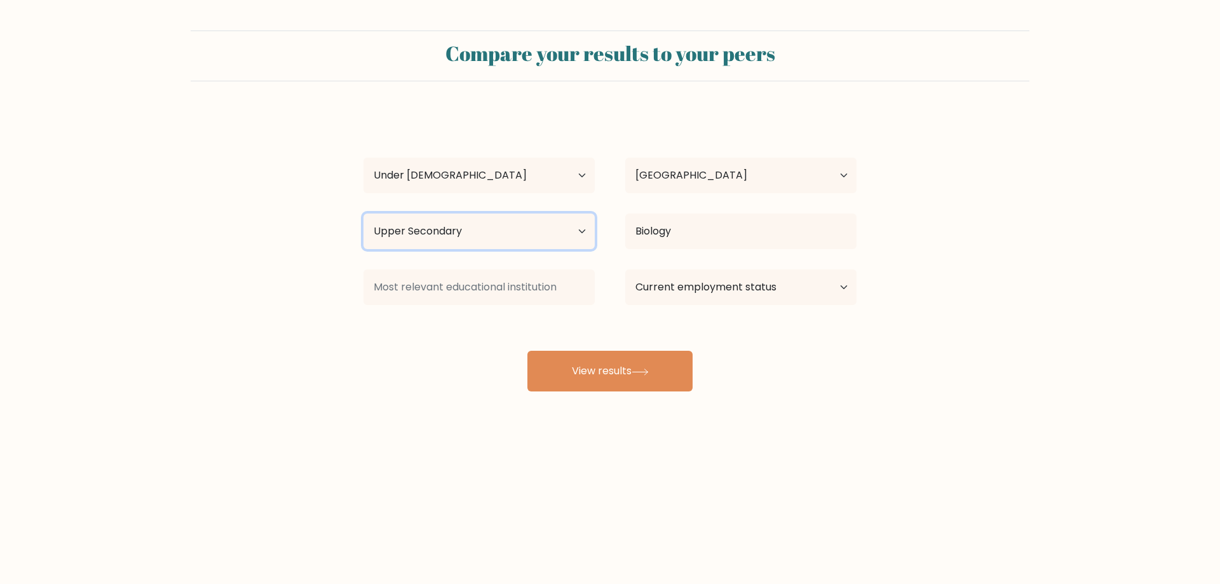
click at [467, 247] on select "Highest education level No schooling Primary Lower Secondary Upper Secondary Oc…" at bounding box center [479, 232] width 231 height 36
click at [315, 333] on form "Compare your results to your peers Ryan Houri Age Under 18 years old 18-24 year…" at bounding box center [610, 211] width 1220 height 361
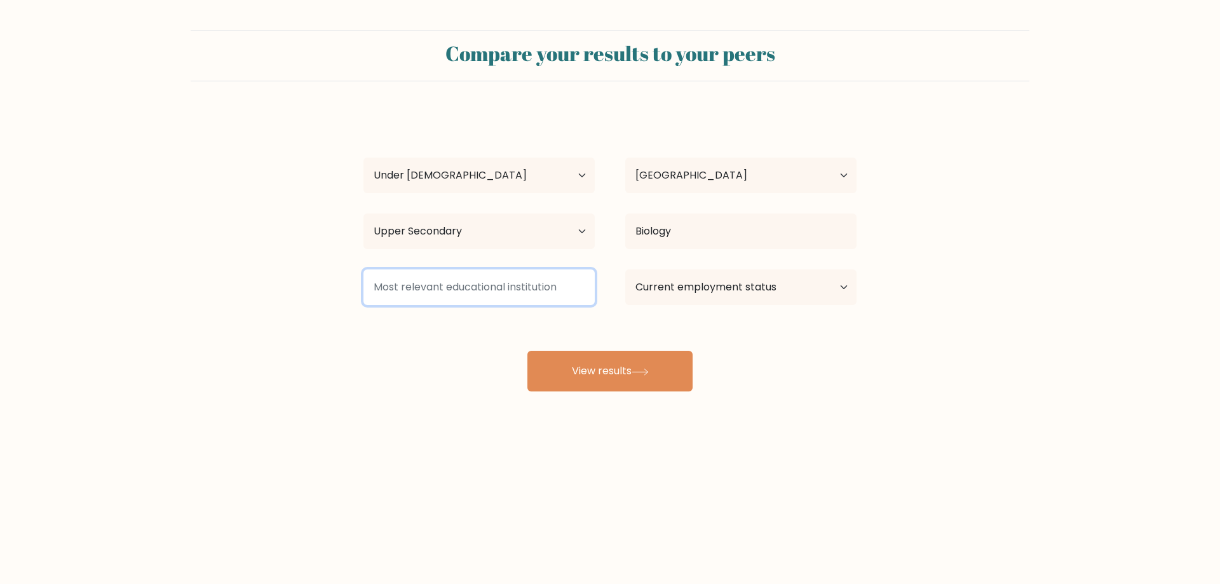
click at [448, 295] on input at bounding box center [479, 287] width 231 height 36
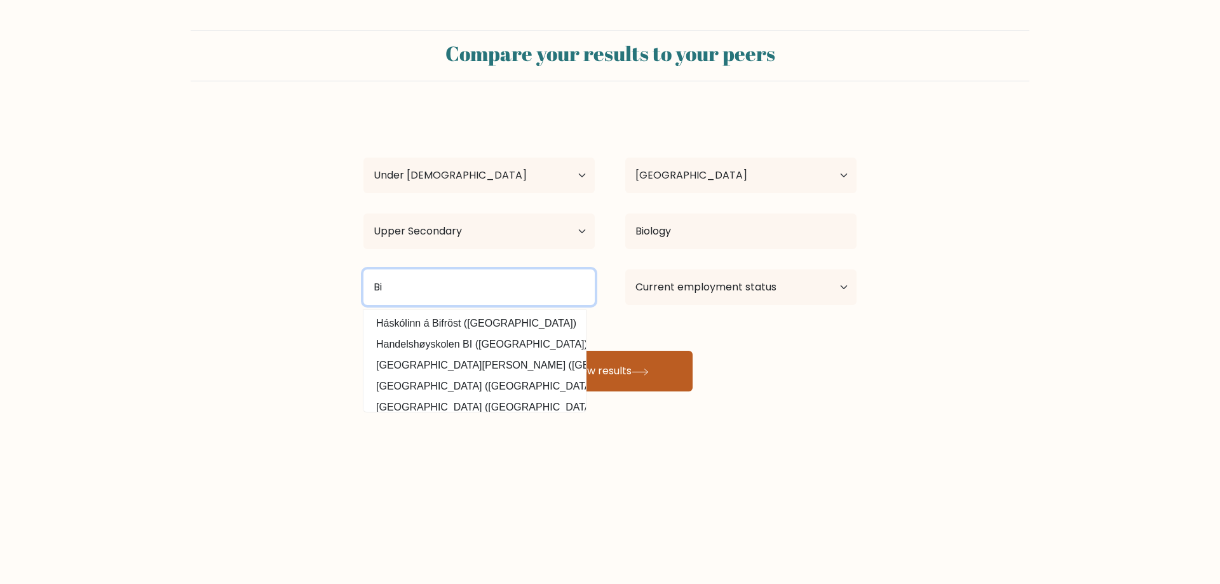
type input "B"
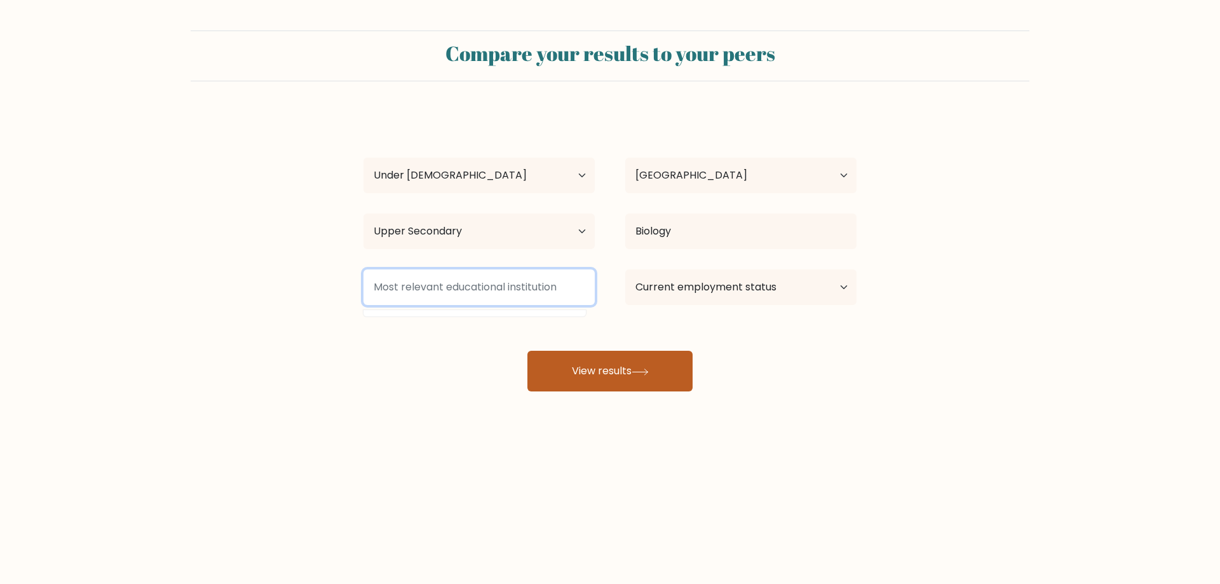
type input "e"
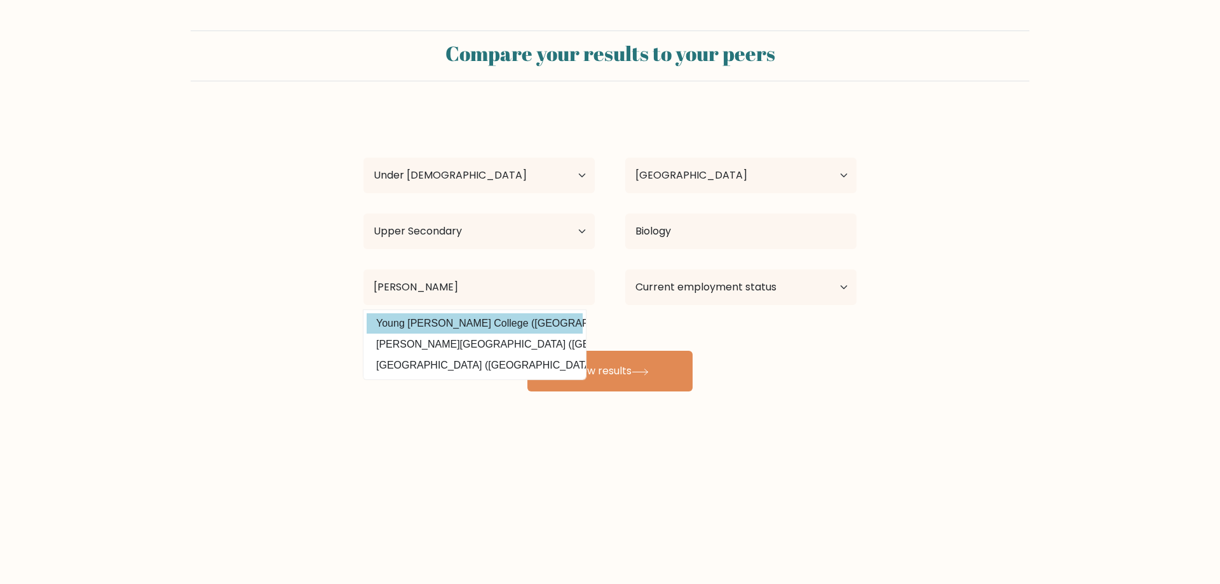
click at [489, 327] on option "Young Harris College (United States)" at bounding box center [475, 323] width 216 height 20
type input "[GEOGRAPHIC_DATA][PERSON_NAME]"
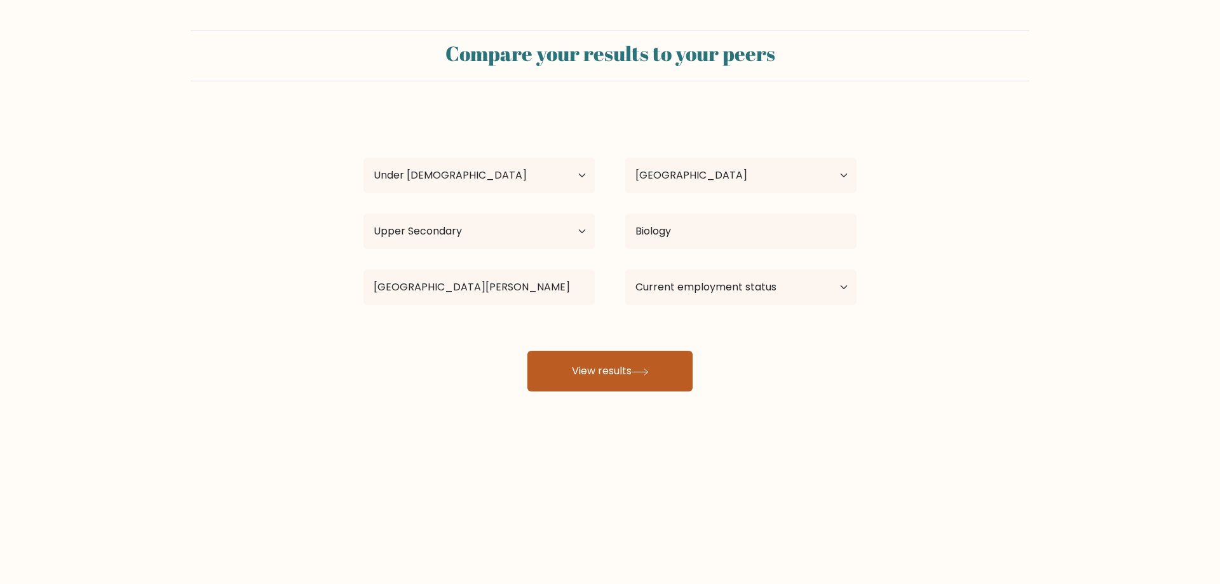
click at [643, 374] on icon at bounding box center [640, 372] width 17 height 7
click at [700, 298] on select "Current employment status Employed Student Retired Other / prefer not to answer" at bounding box center [740, 287] width 231 height 36
select select "student"
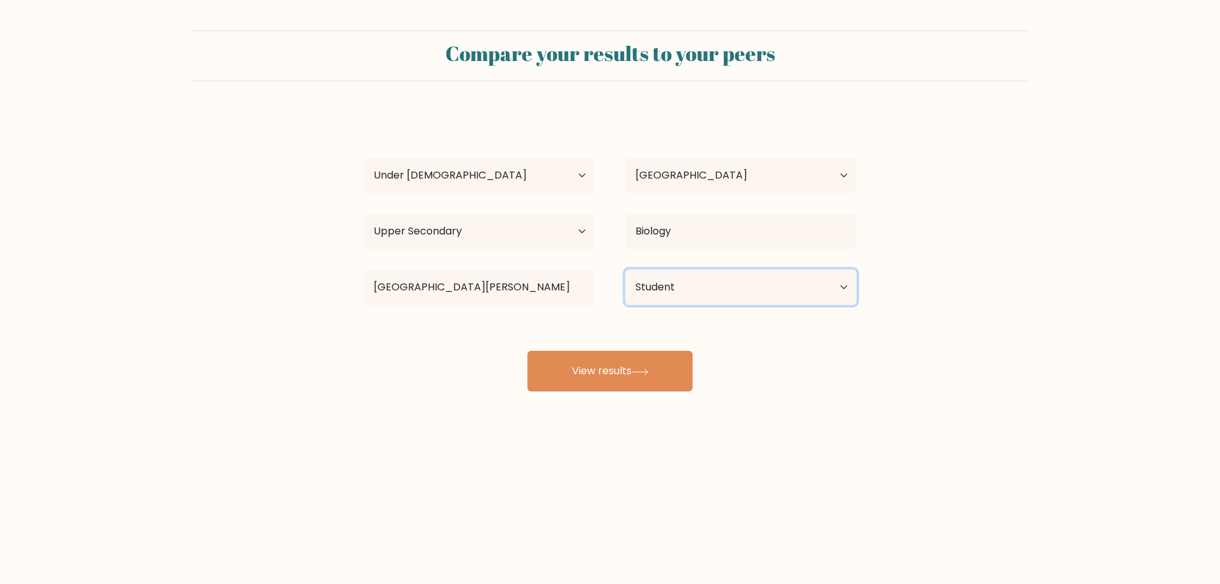
click at [625, 269] on select "Current employment status Employed Student Retired Other / prefer not to answer" at bounding box center [740, 287] width 231 height 36
click at [577, 354] on button "View results" at bounding box center [610, 371] width 165 height 41
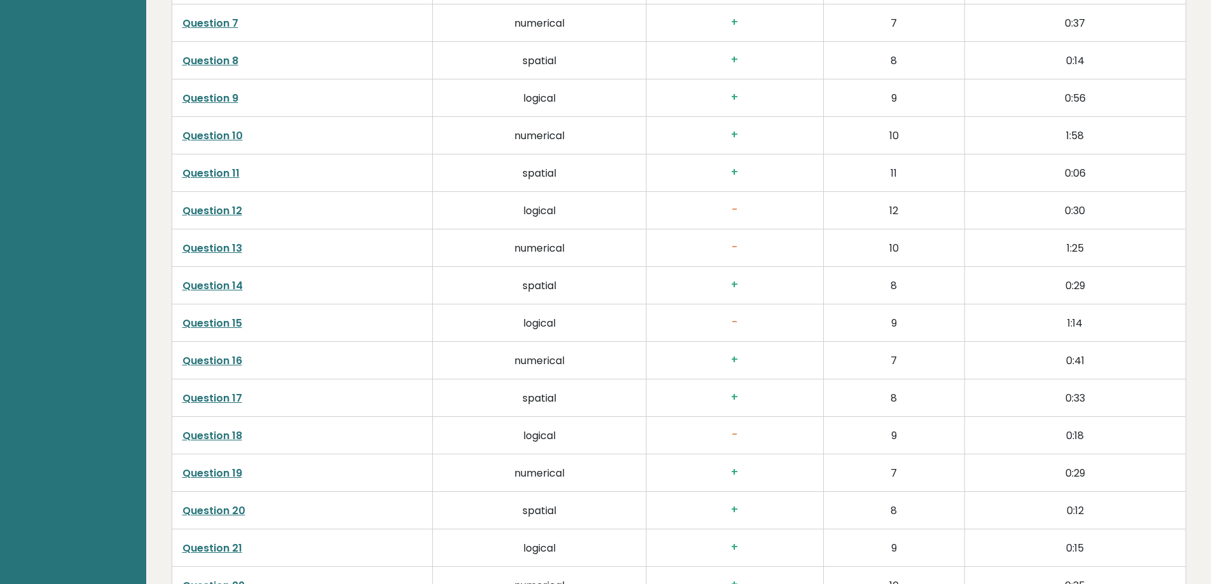
scroll to position [2034, 0]
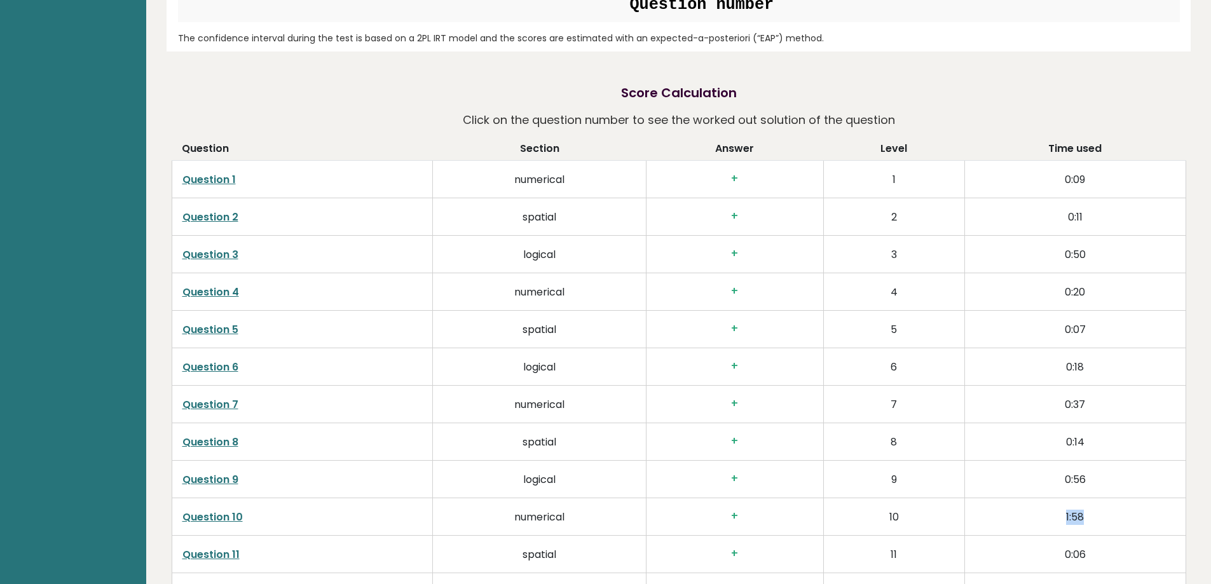
drag, startPoint x: 1085, startPoint y: 499, endPoint x: 899, endPoint y: 490, distance: 186.4
click at [899, 498] on tr "Question 10 numerical + 10 1:58" at bounding box center [679, 516] width 1014 height 37
click at [1050, 508] on td "1:58" at bounding box center [1074, 516] width 221 height 37
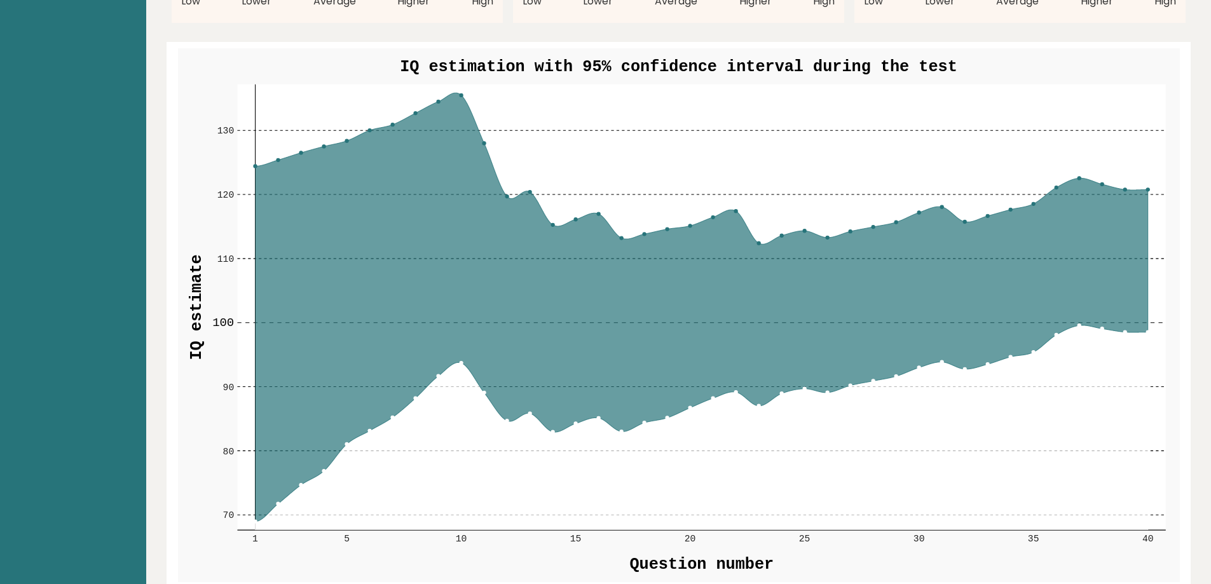
scroll to position [1462, 0]
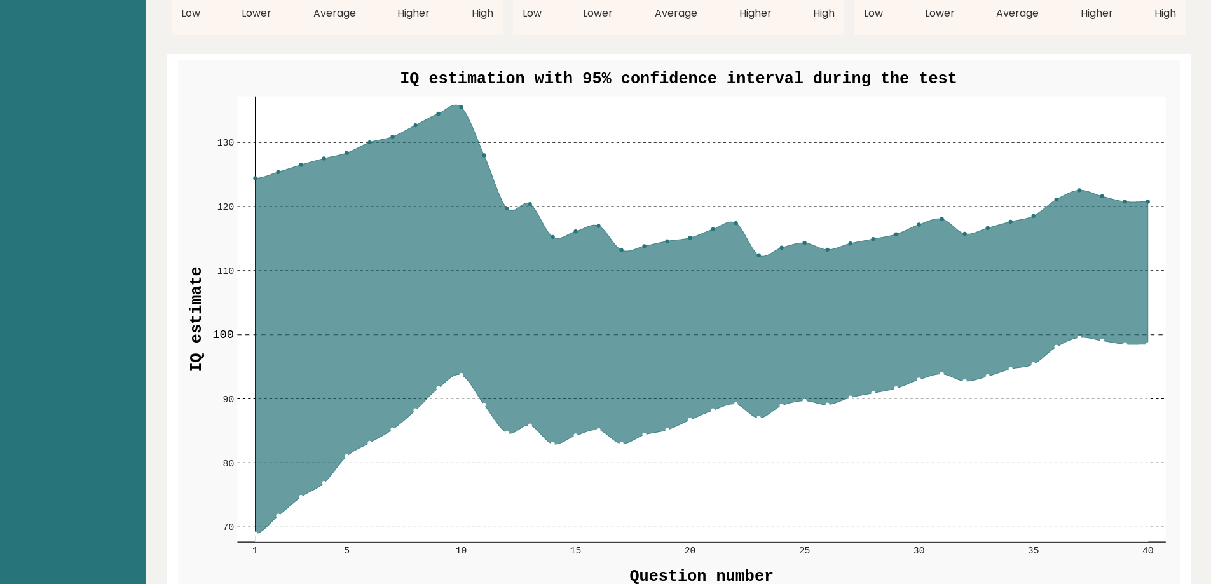
click at [456, 88] on g "70 70 80 80 90 90 100 100 110 110 120 120 130 130 1 5 10 15 20 25 30 35 40 IQ e…" at bounding box center [679, 327] width 1002 height 535
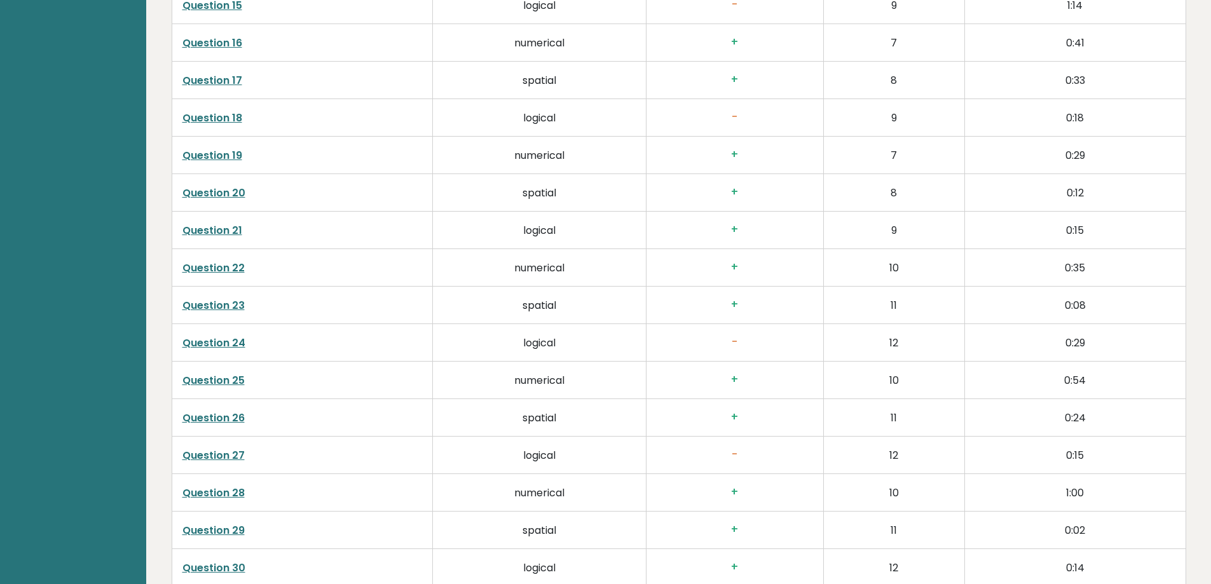
scroll to position [2797, 0]
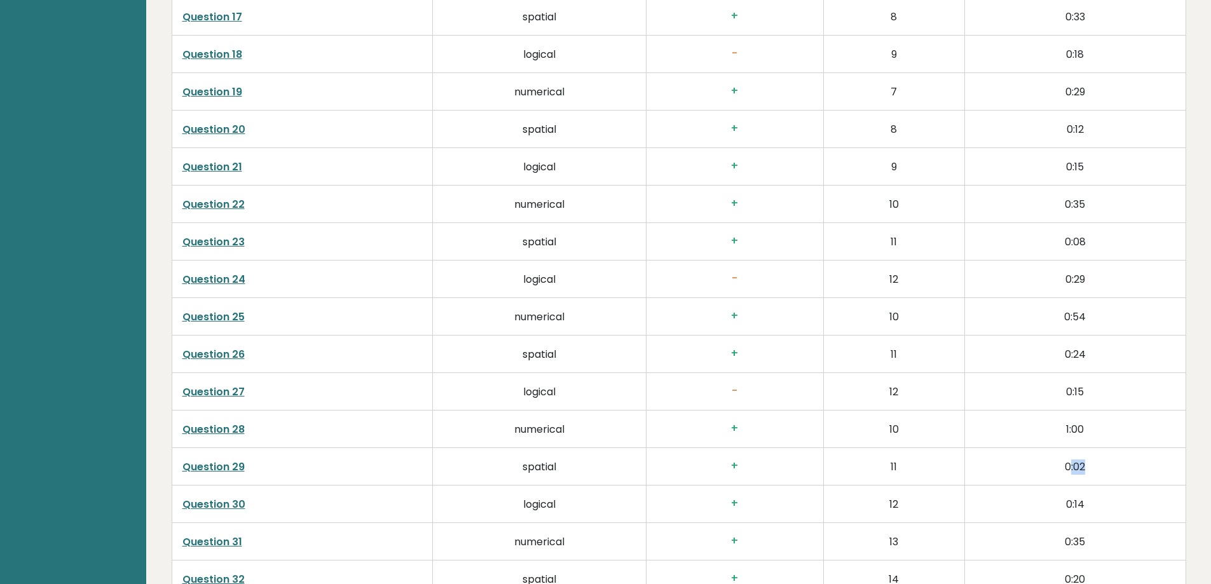
drag, startPoint x: 1091, startPoint y: 451, endPoint x: 1056, endPoint y: 456, distance: 35.3
click at [1066, 453] on td "0:02" at bounding box center [1074, 466] width 221 height 37
click at [203, 460] on link "Question 29" at bounding box center [213, 467] width 62 height 15
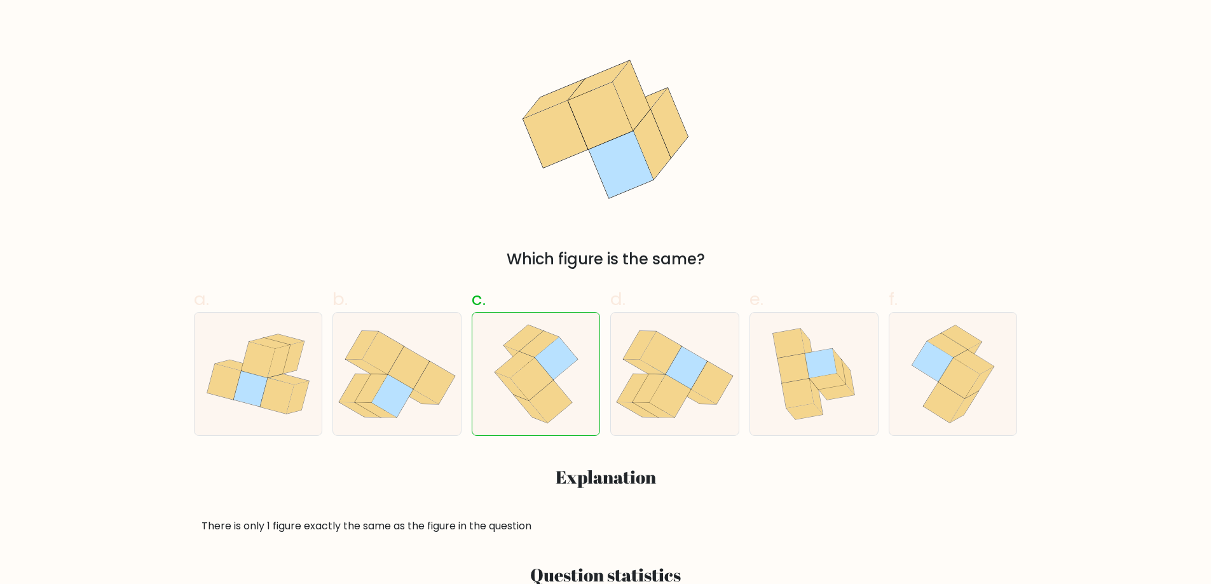
scroll to position [127, 0]
